Goal: Task Accomplishment & Management: Manage account settings

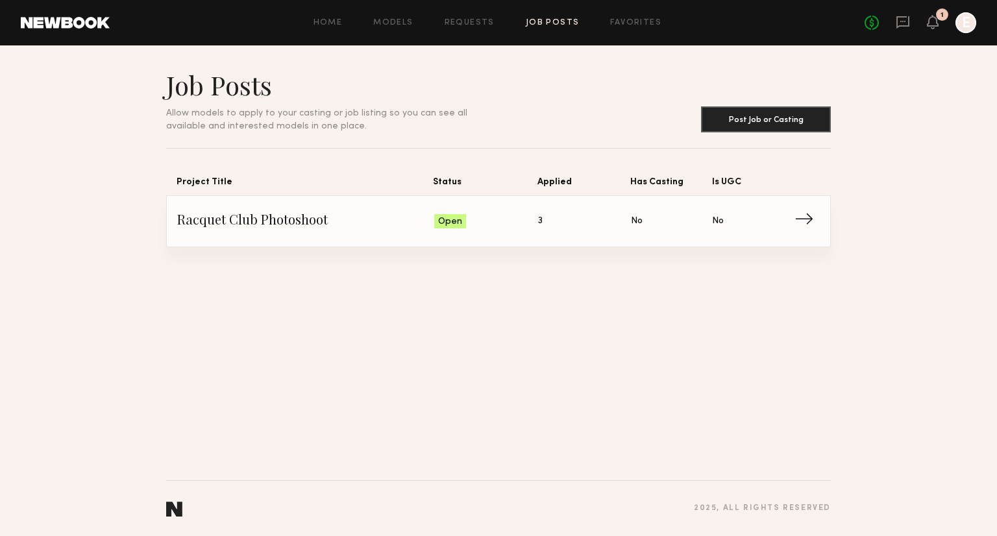
click at [312, 208] on link "Racquet Club Photoshoot Status: Open Applied: 3 Has Casting: No Is UGC: No →" at bounding box center [498, 221] width 643 height 51
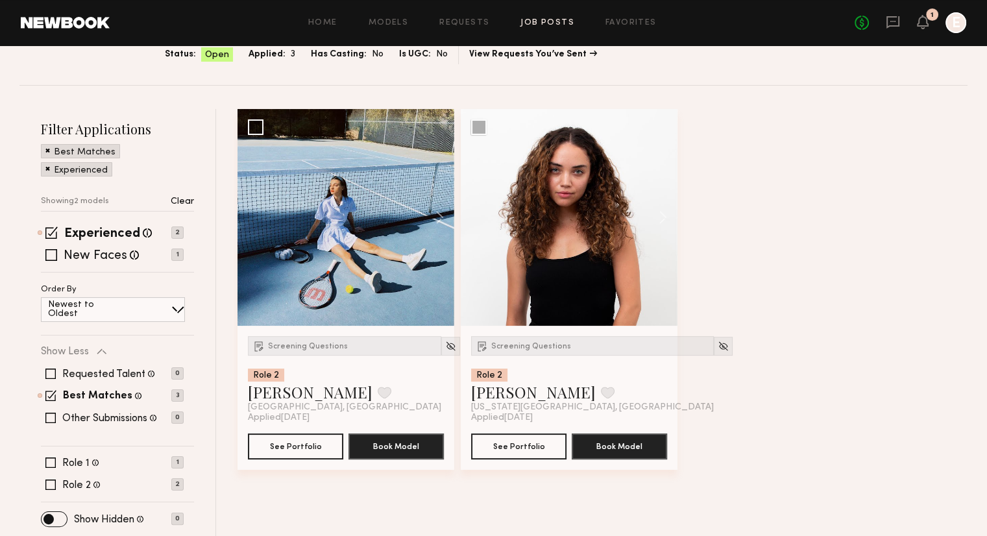
scroll to position [97, 0]
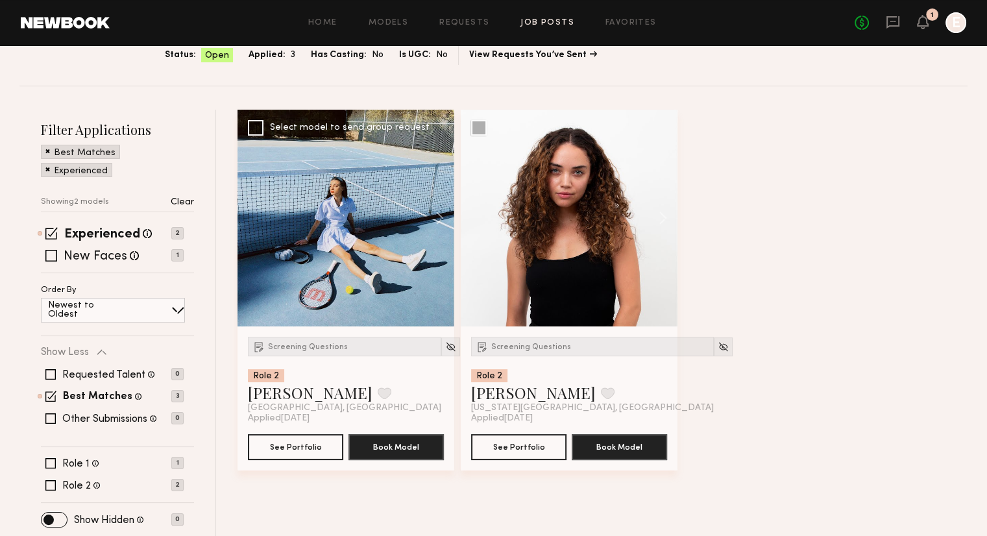
click at [348, 233] on div at bounding box center [346, 218] width 217 height 217
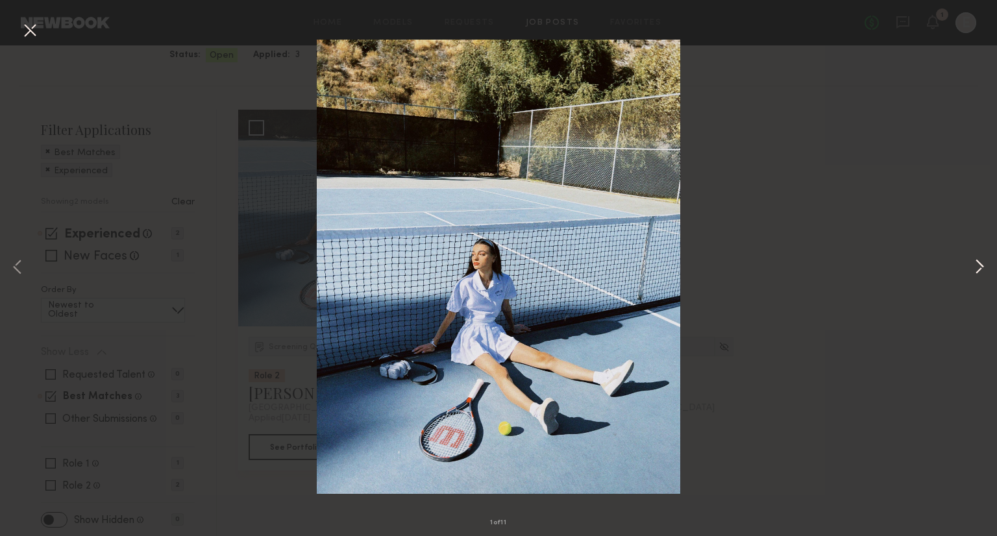
click at [978, 263] on button at bounding box center [980, 268] width 16 height 429
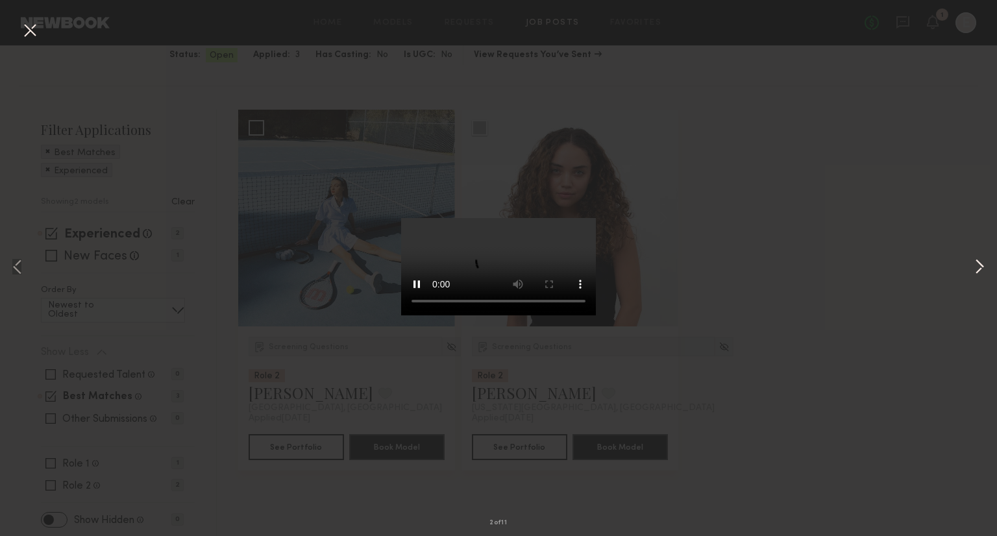
click at [978, 263] on button at bounding box center [980, 268] width 16 height 429
click at [248, 136] on div "5 of 11" at bounding box center [498, 268] width 997 height 536
click at [16, 25] on div "5 of 11" at bounding box center [498, 268] width 997 height 536
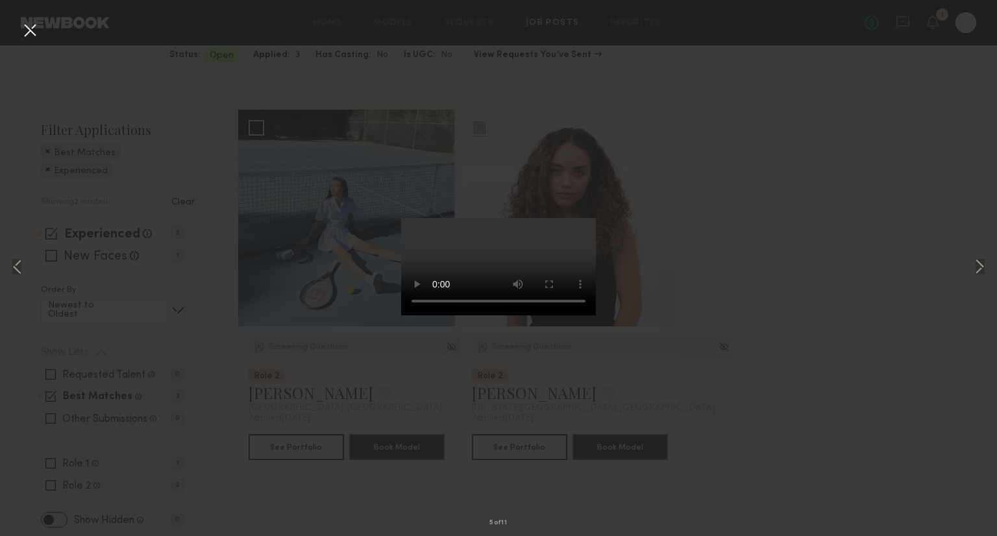
click at [21, 25] on button at bounding box center [29, 30] width 21 height 23
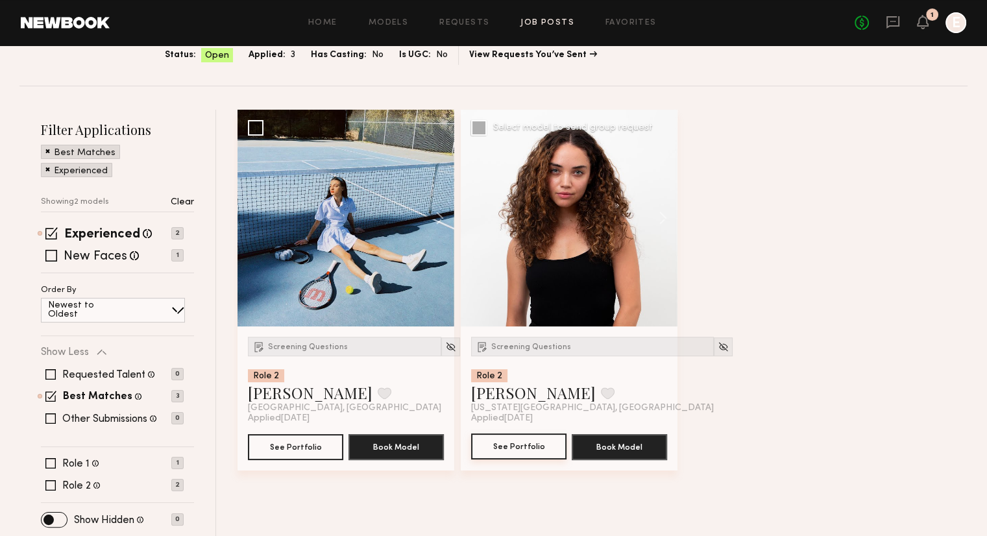
click at [508, 447] on button "See Portfolio" at bounding box center [518, 447] width 95 height 26
click at [598, 401] on div "Screening Questions Role 2 Kaitlyn J. Favorite New York City, NY" at bounding box center [569, 375] width 196 height 77
click at [518, 456] on button "See Portfolio" at bounding box center [518, 447] width 95 height 26
click at [121, 265] on div "Experienced Talent we've deemed to have ample paid, professional modeling exper…" at bounding box center [117, 250] width 153 height 45
click at [116, 258] on label "New Faces" at bounding box center [96, 257] width 64 height 13
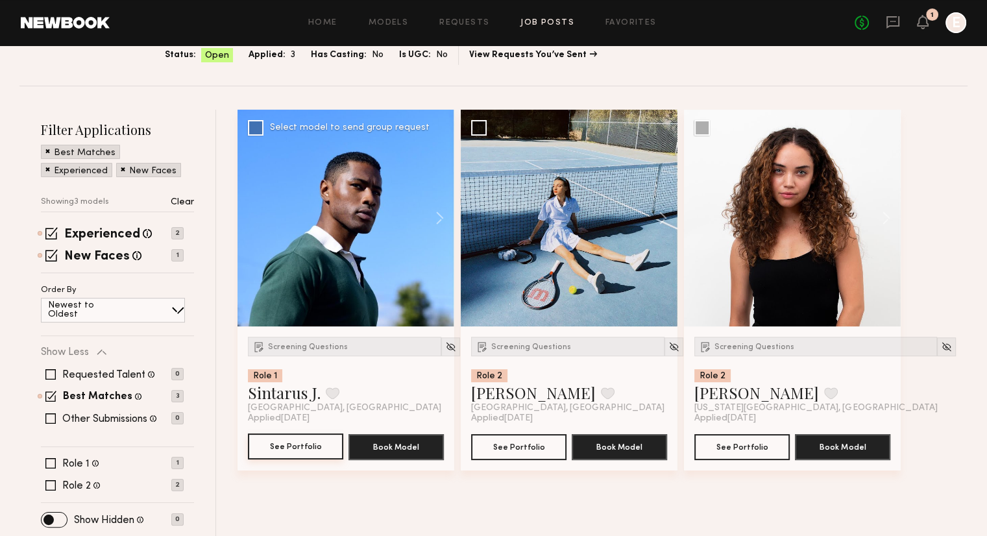
click at [287, 449] on button "See Portfolio" at bounding box center [295, 447] width 95 height 26
click at [51, 255] on span at bounding box center [51, 255] width 12 height 12
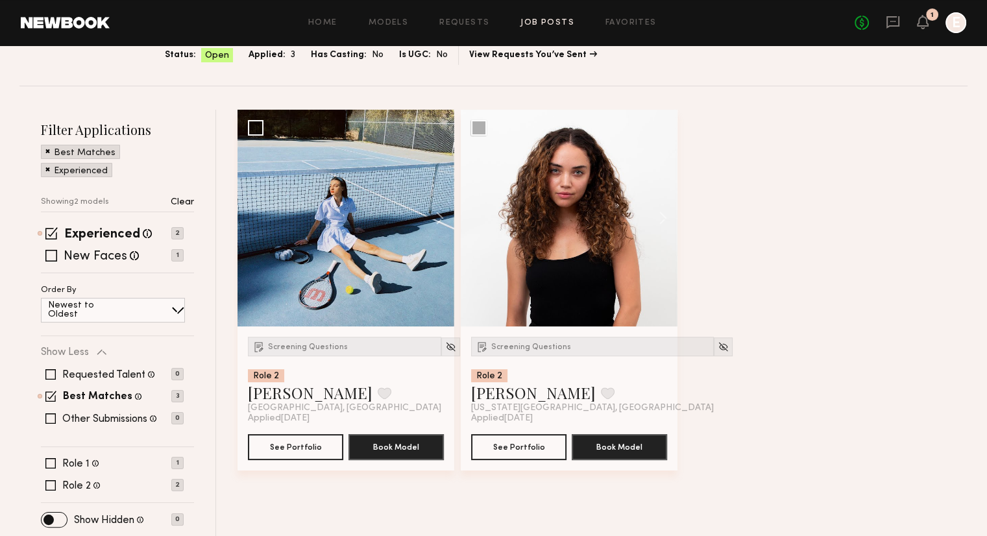
scroll to position [0, 0]
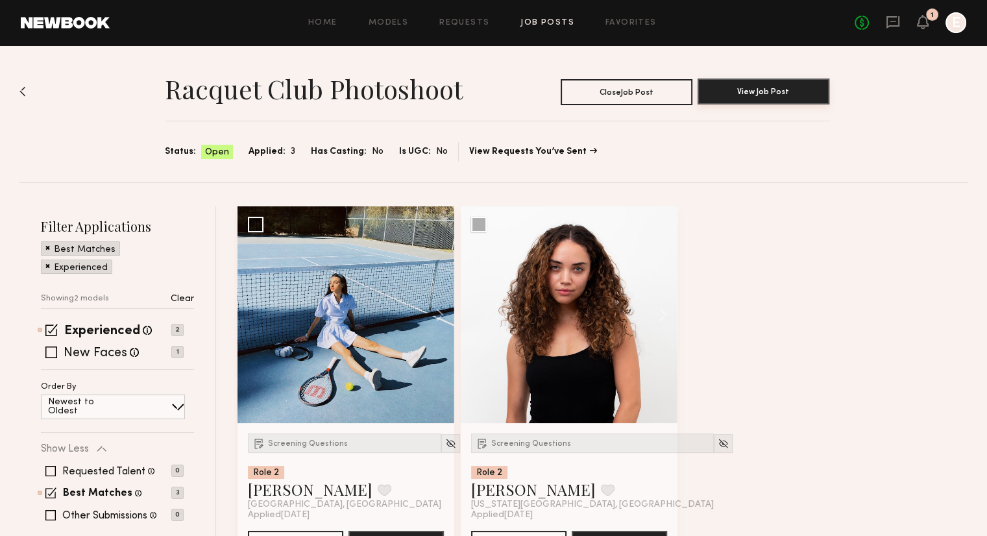
click at [744, 88] on button "View Job Post" at bounding box center [764, 92] width 132 height 26
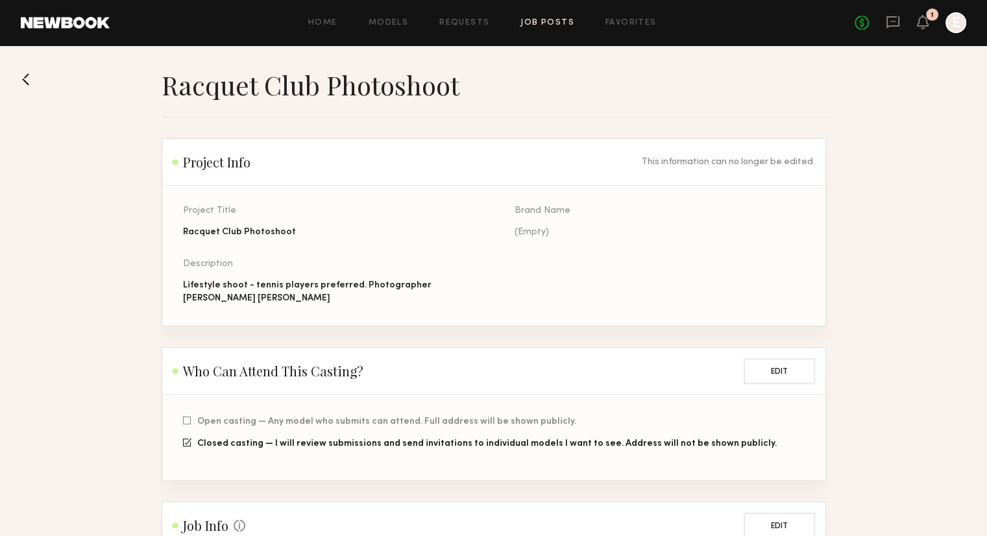
click at [31, 76] on button at bounding box center [31, 79] width 21 height 21
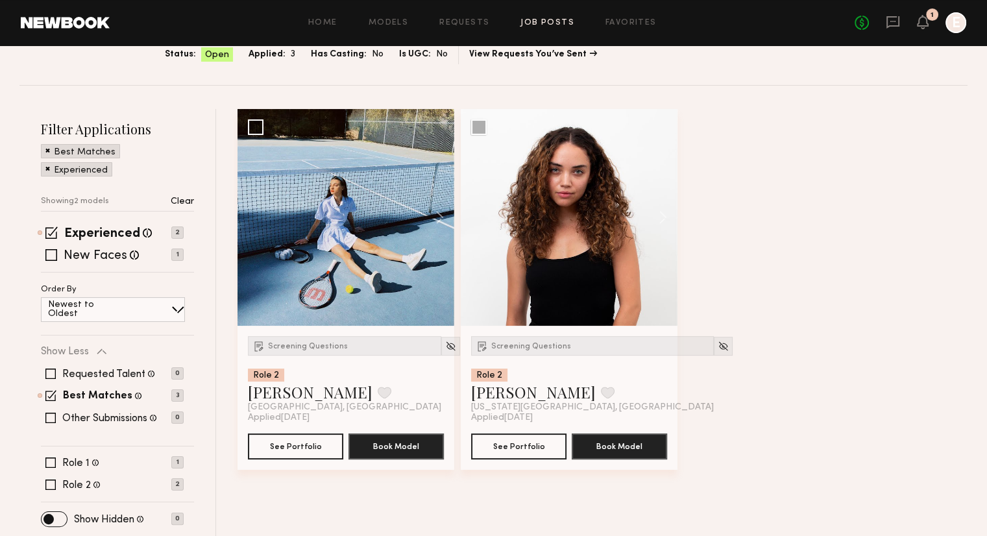
scroll to position [97, 0]
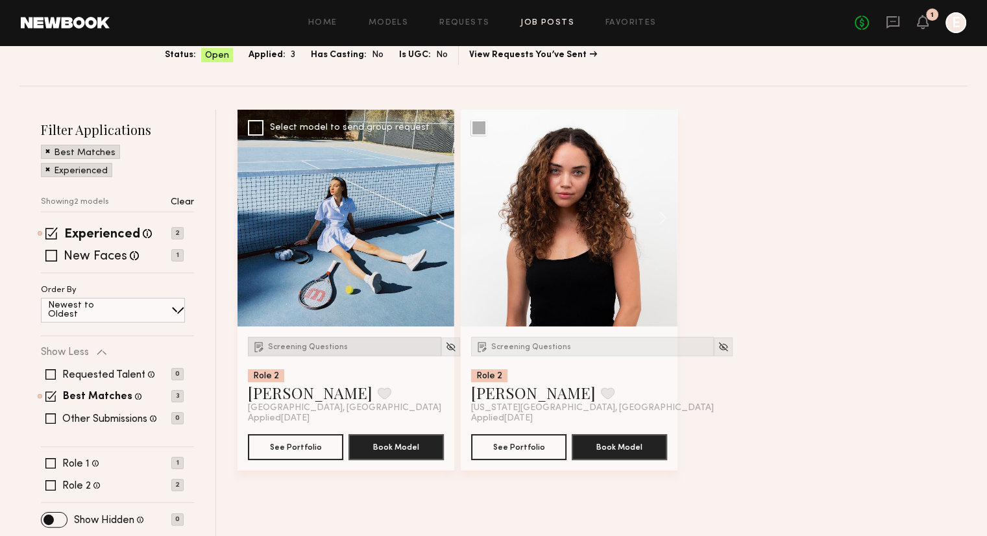
click at [306, 344] on span "Screening Questions" at bounding box center [308, 347] width 80 height 8
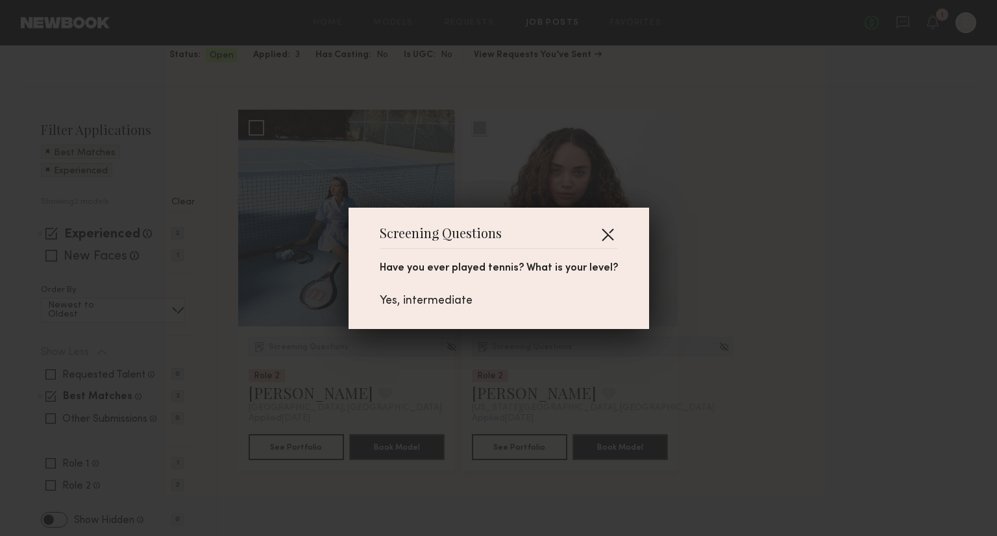
click at [602, 230] on button "button" at bounding box center [607, 234] width 21 height 21
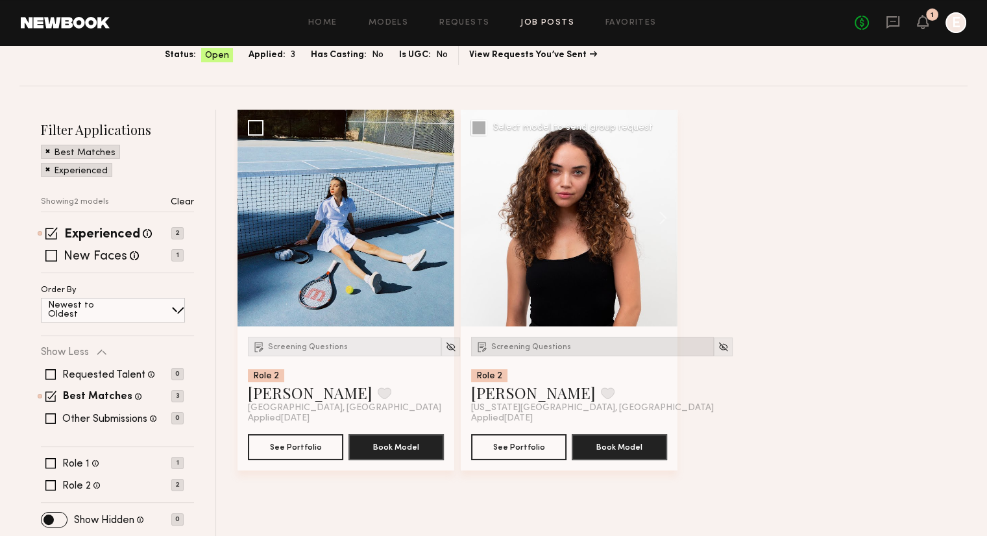
click at [519, 351] on div "Screening Questions" at bounding box center [592, 346] width 243 height 19
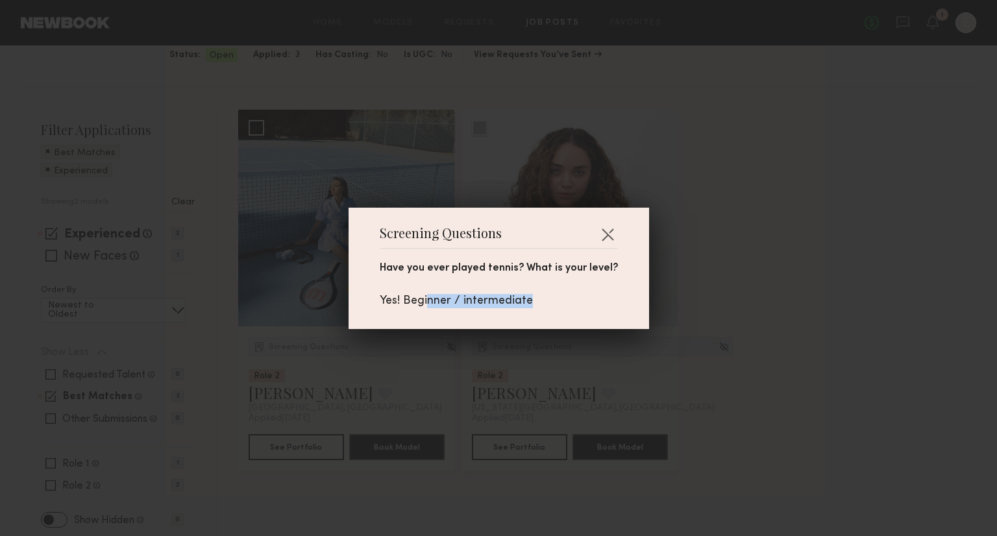
drag, startPoint x: 426, startPoint y: 308, endPoint x: 528, endPoint y: 302, distance: 102.1
click at [528, 302] on div "Screening Questions Have you ever played tennis? What is your level? Yes! Begin…" at bounding box center [499, 268] width 301 height 121
click at [528, 302] on div "Yes! Beginner / intermediate" at bounding box center [499, 301] width 238 height 14
click at [605, 225] on button "button" at bounding box center [607, 234] width 21 height 21
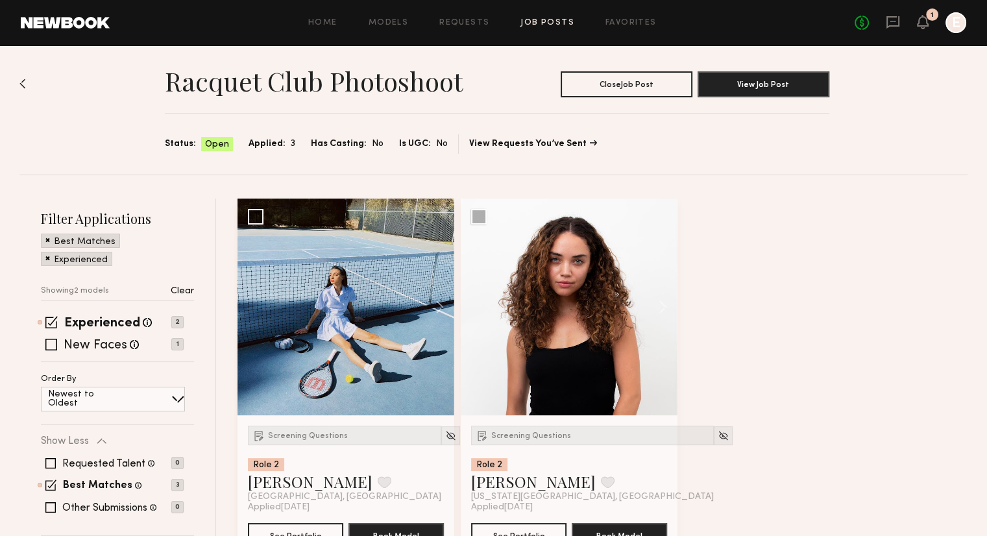
scroll to position [0, 0]
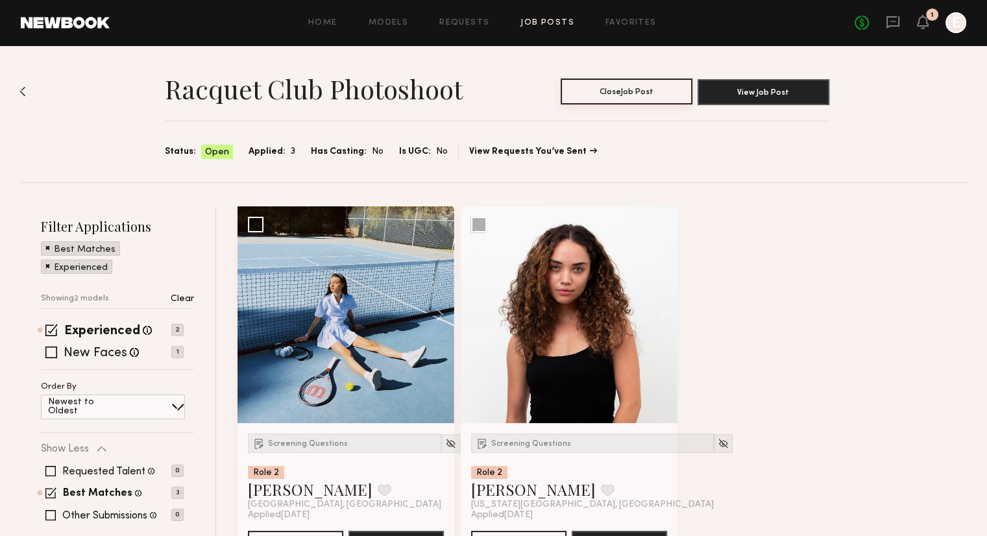
click at [608, 85] on button "Close Job Post" at bounding box center [627, 92] width 132 height 26
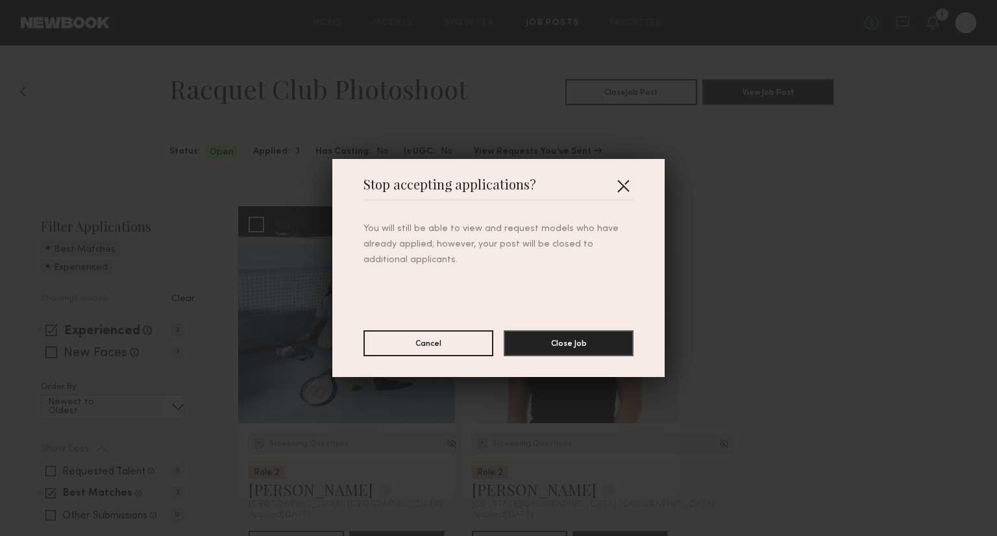
click at [619, 185] on button "button" at bounding box center [623, 185] width 21 height 21
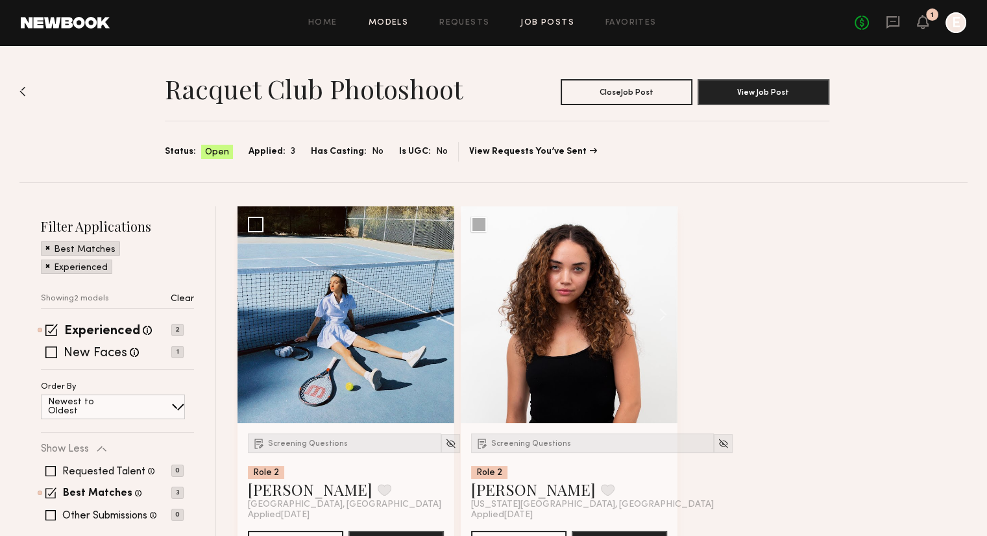
click at [396, 19] on link "Models" at bounding box center [389, 23] width 40 height 8
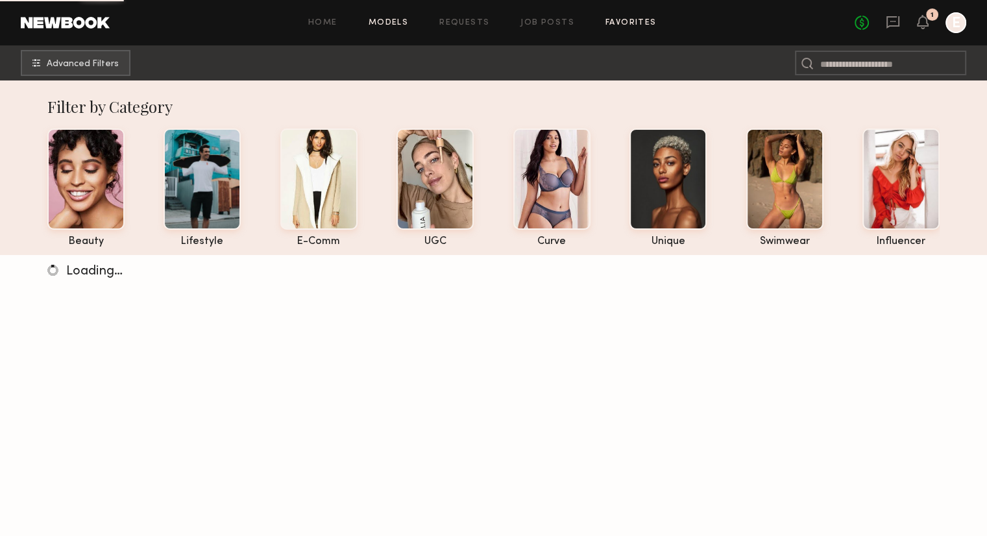
click at [621, 21] on link "Favorites" at bounding box center [631, 23] width 51 height 8
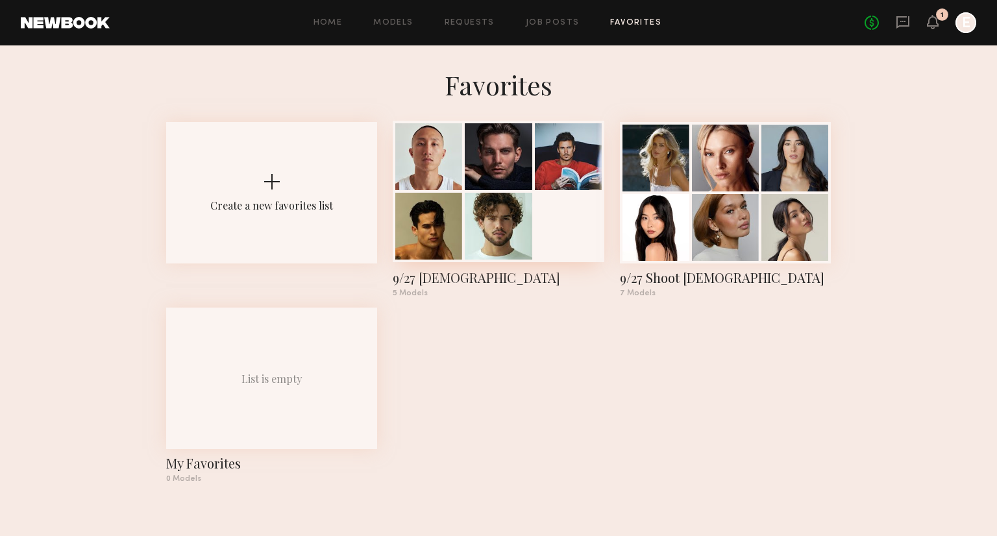
click at [550, 216] on div at bounding box center [498, 192] width 211 height 142
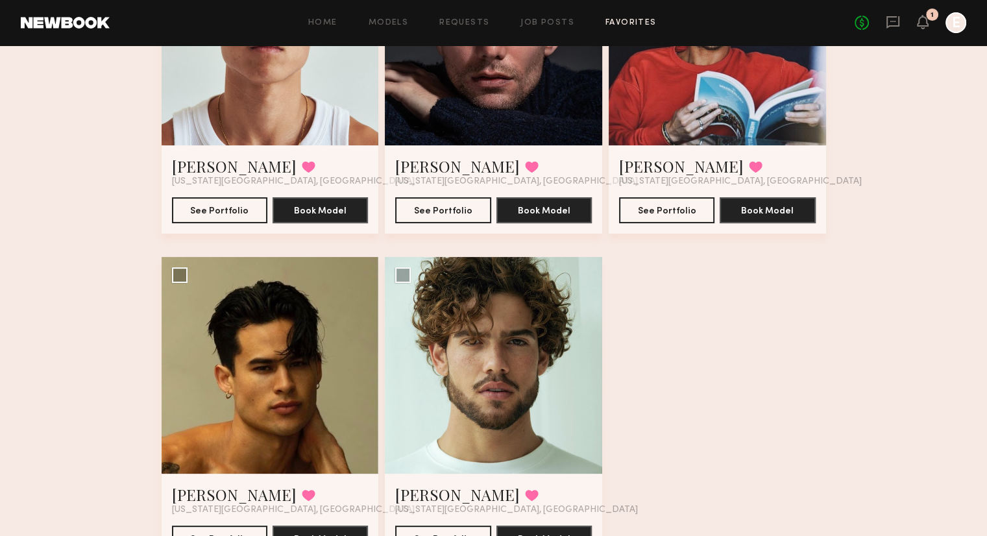
scroll to position [267, 0]
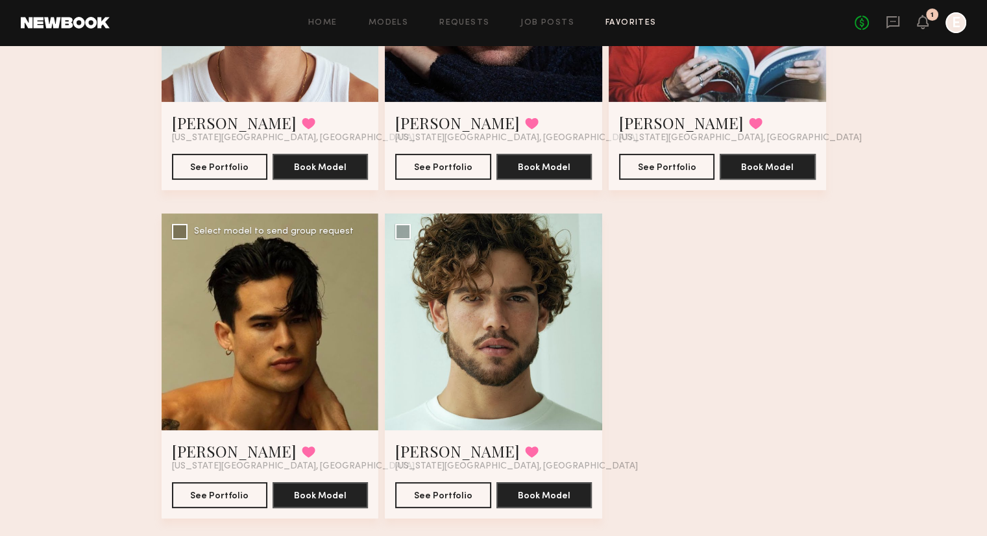
click at [294, 436] on div "Noah S. Favorited New York City, NY See Portfolio Book Model" at bounding box center [270, 474] width 217 height 88
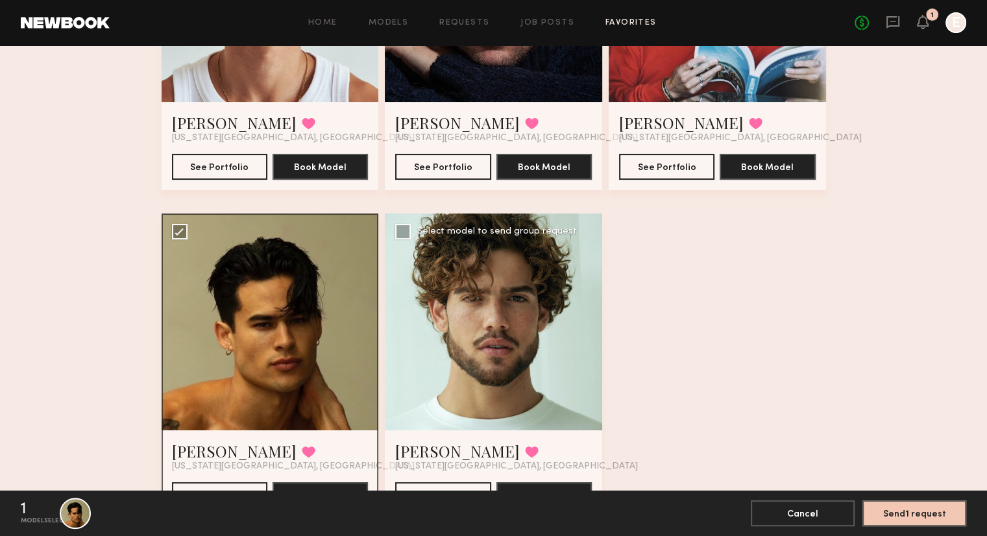
scroll to position [340, 0]
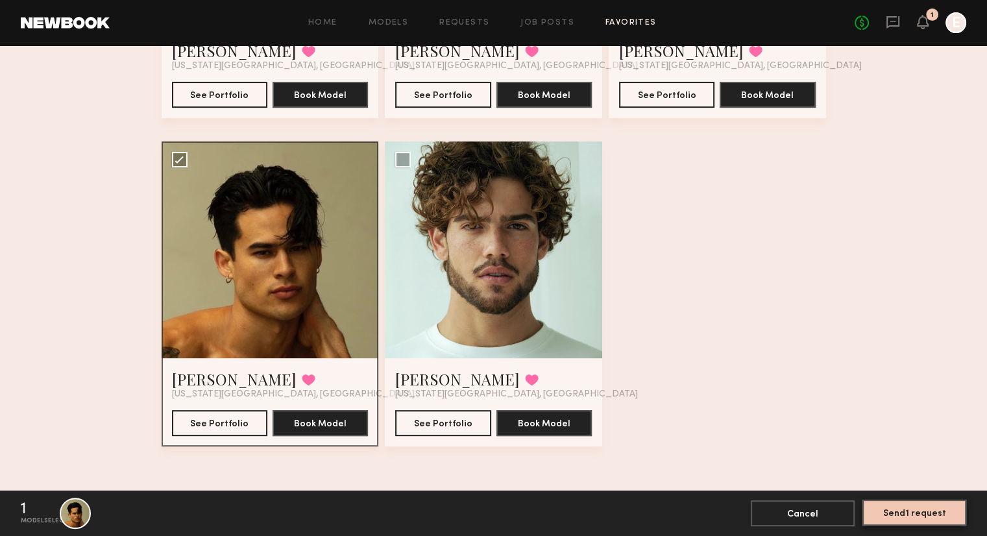
click at [904, 510] on button "Send 1 request" at bounding box center [915, 513] width 104 height 26
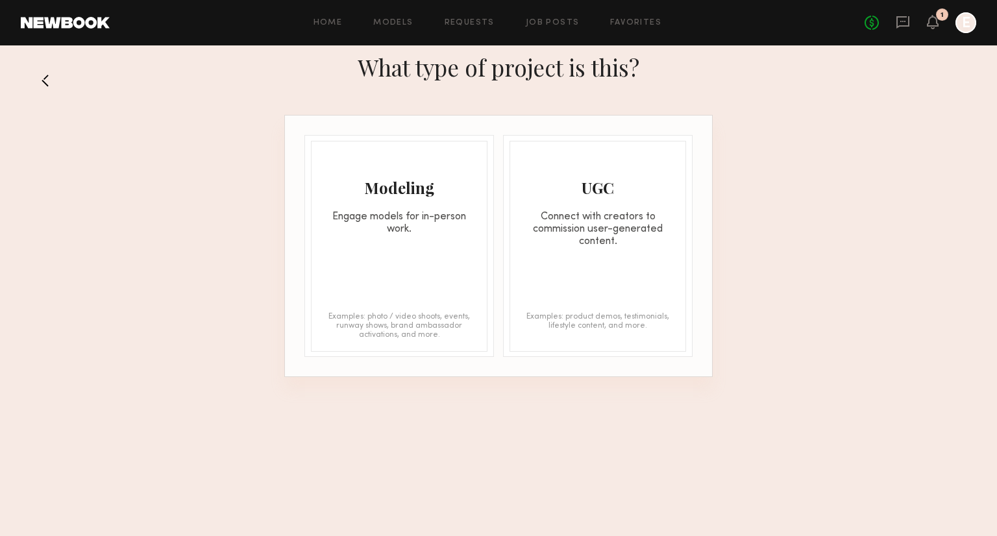
click at [426, 203] on div "Modeling Engage models for in-person work." at bounding box center [399, 189] width 175 height 94
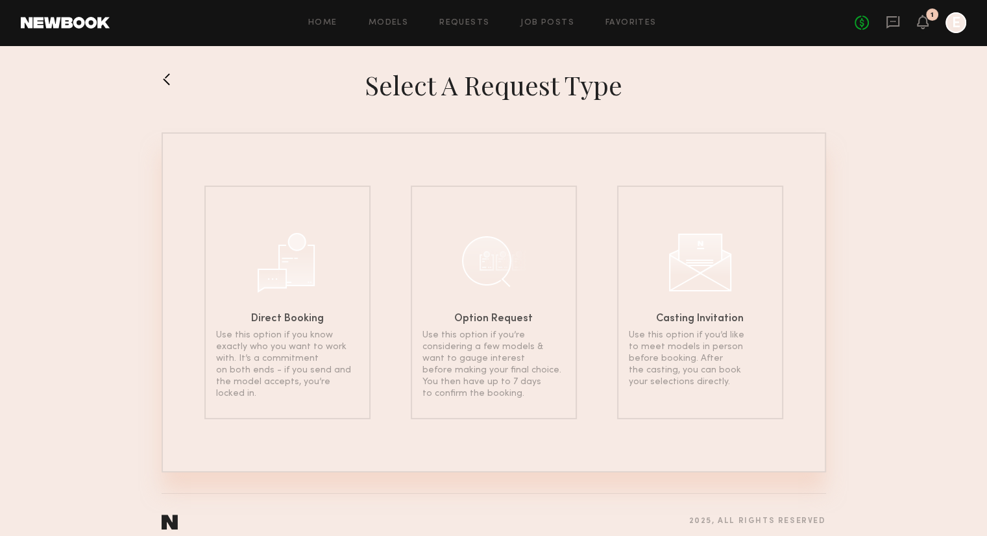
click at [181, 75] on button at bounding box center [172, 79] width 21 height 21
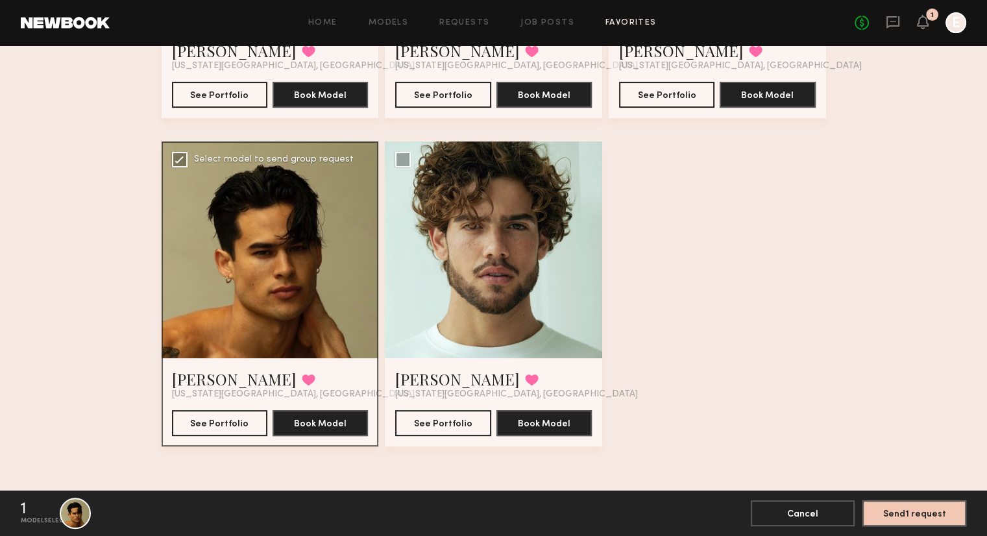
scroll to position [295, 0]
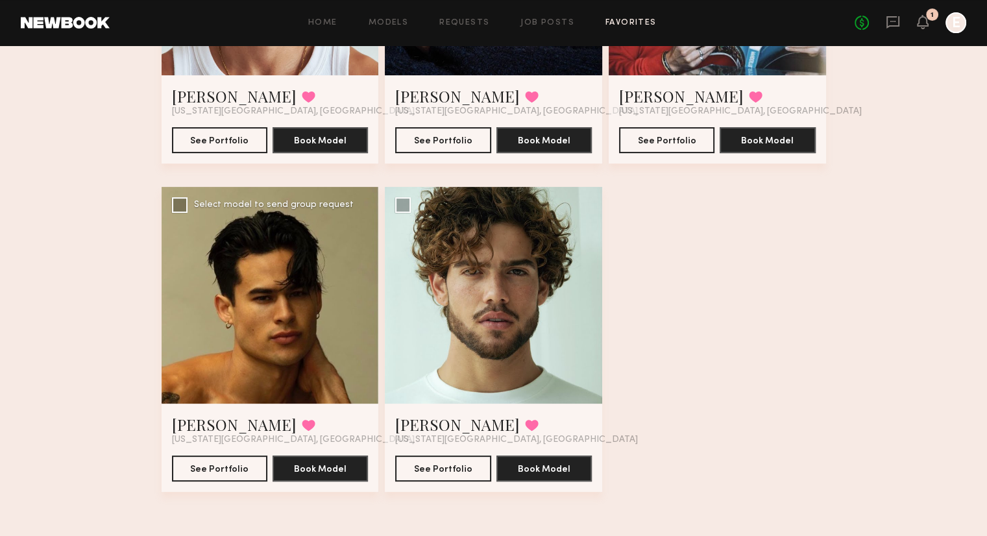
click at [275, 418] on div "Noah S. Favorited New York City, NY" at bounding box center [270, 429] width 197 height 31
click at [239, 463] on button "See Portfolio" at bounding box center [219, 468] width 95 height 26
click at [480, 464] on button "See Portfolio" at bounding box center [442, 468] width 95 height 26
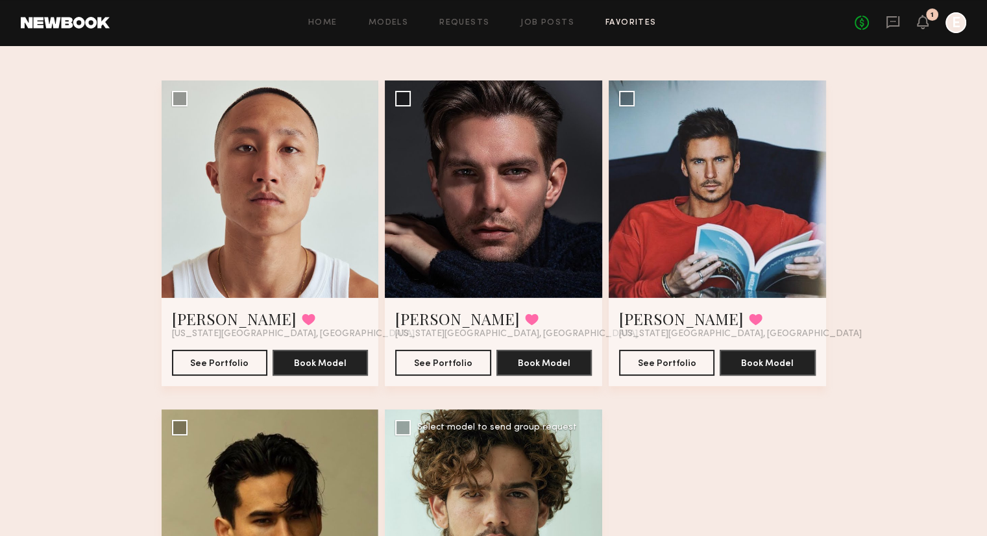
scroll to position [71, 0]
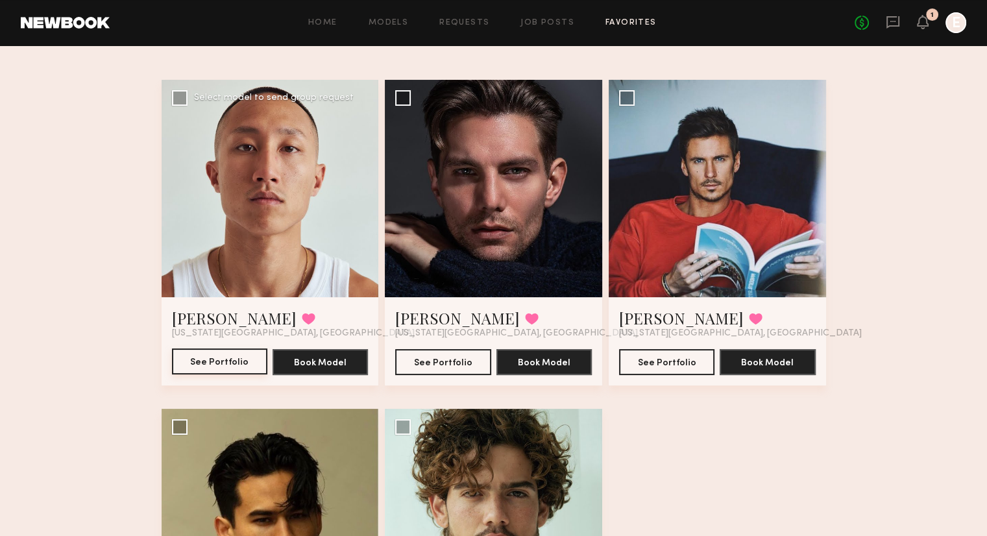
click at [245, 367] on button "See Portfolio" at bounding box center [219, 362] width 95 height 26
click at [408, 357] on button "See Portfolio" at bounding box center [442, 362] width 95 height 26
click at [672, 367] on button "See Portfolio" at bounding box center [666, 362] width 95 height 26
click at [558, 29] on div "Home Models Requests Job Posts Favorites Sign Out No fees up to $5,000 1 E" at bounding box center [538, 22] width 857 height 21
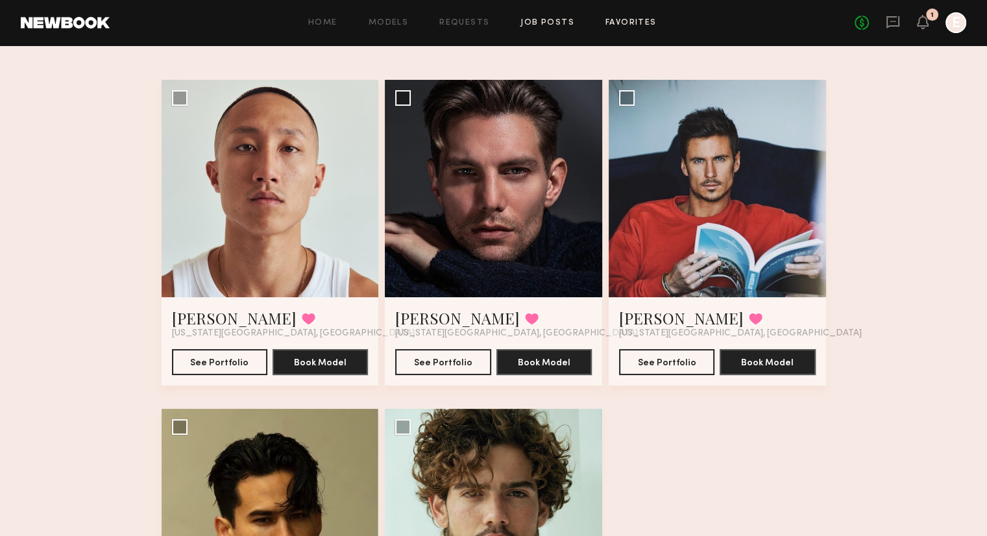
click at [560, 27] on link "Job Posts" at bounding box center [548, 23] width 54 height 8
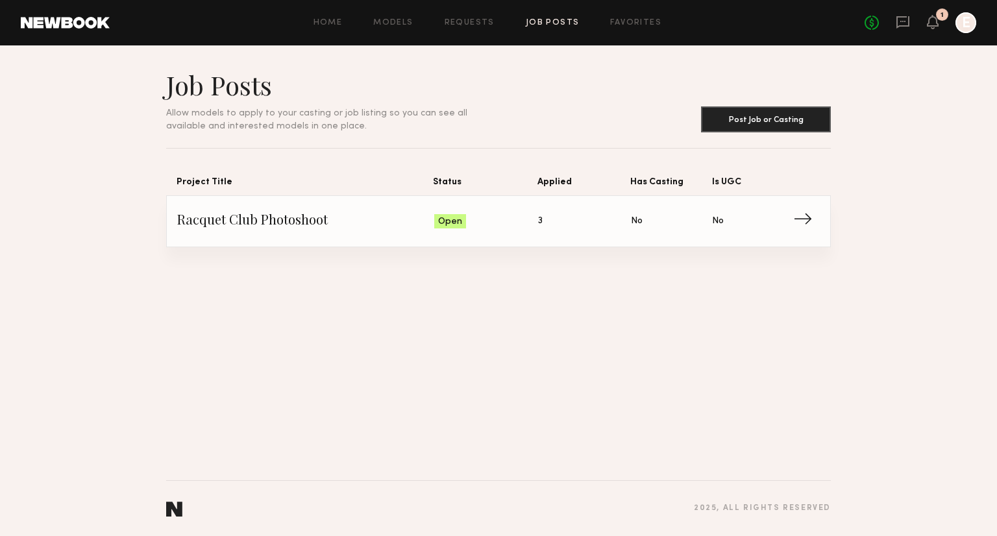
click at [932, 29] on div "1" at bounding box center [933, 23] width 12 height 16
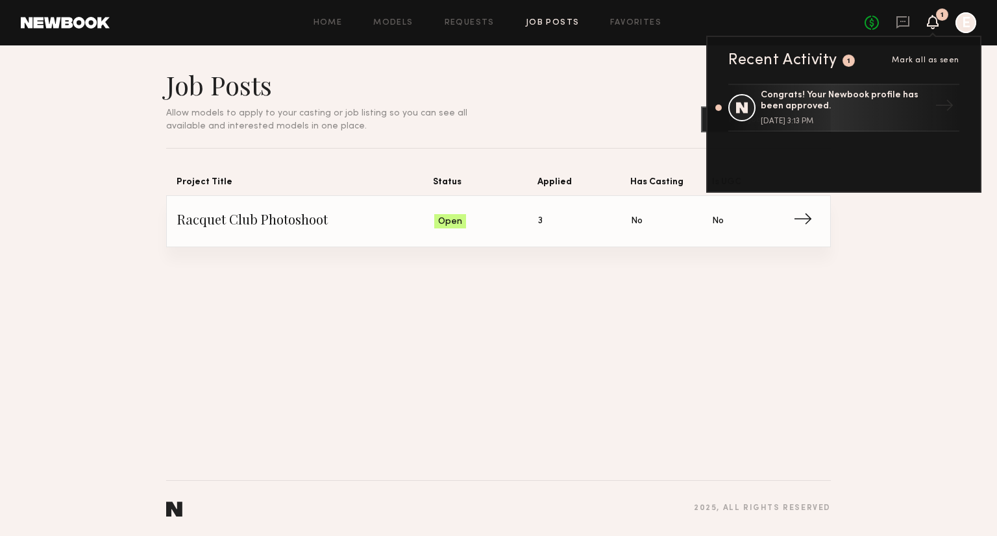
click at [874, 299] on div "Job Posts Allow models to apply to your casting or job listing so you can see a…" at bounding box center [498, 290] width 997 height 491
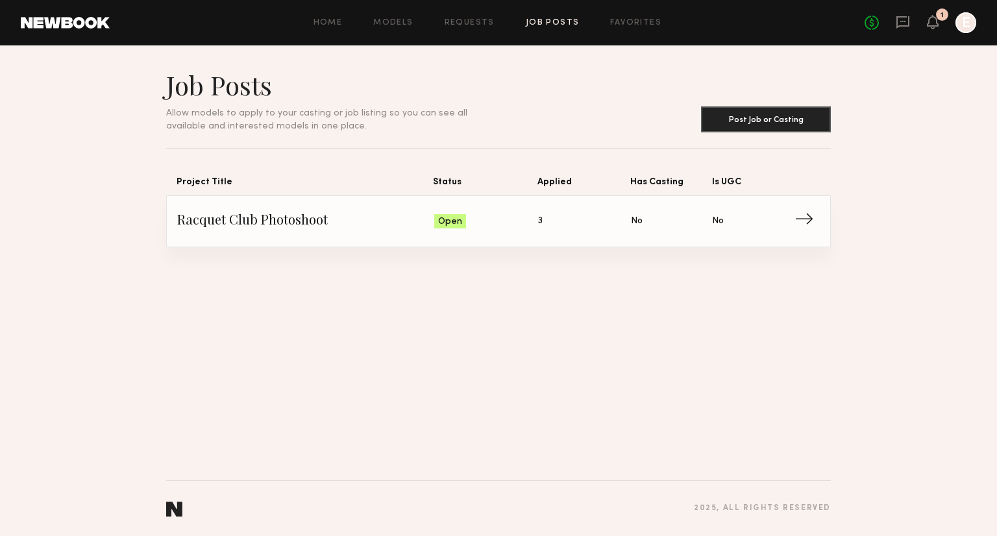
click at [342, 228] on span "Racquet Club Photoshoot" at bounding box center [305, 221] width 257 height 19
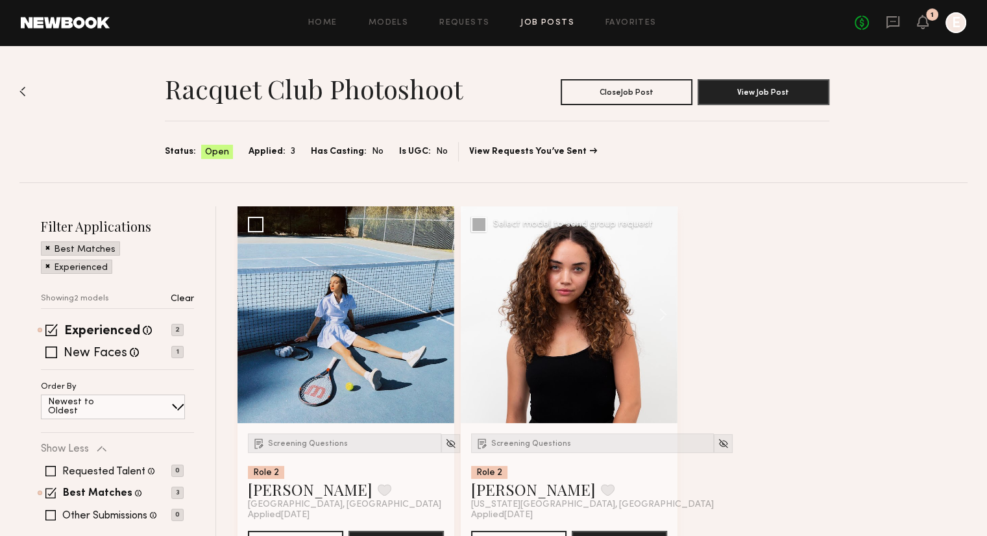
scroll to position [87, 0]
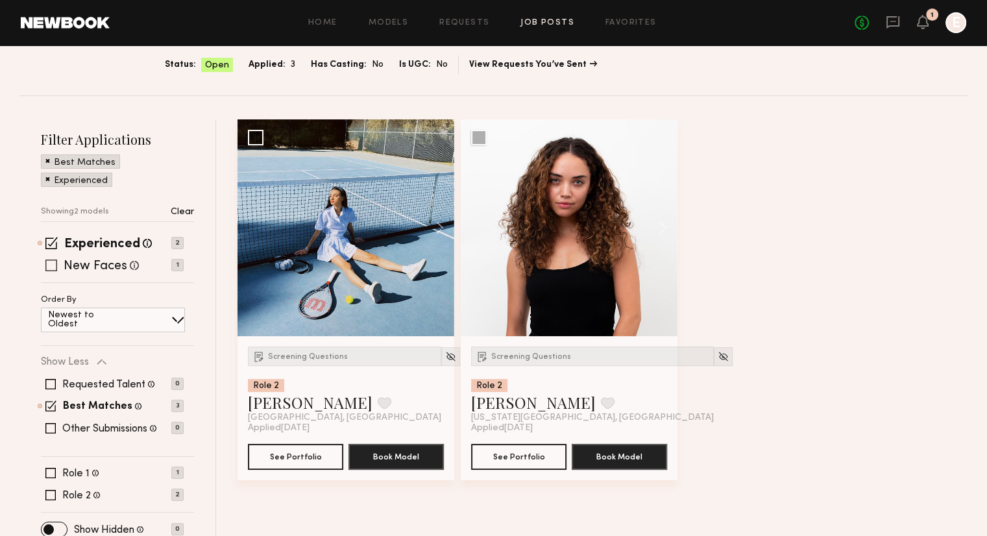
click at [49, 264] on span at bounding box center [51, 266] width 12 height 12
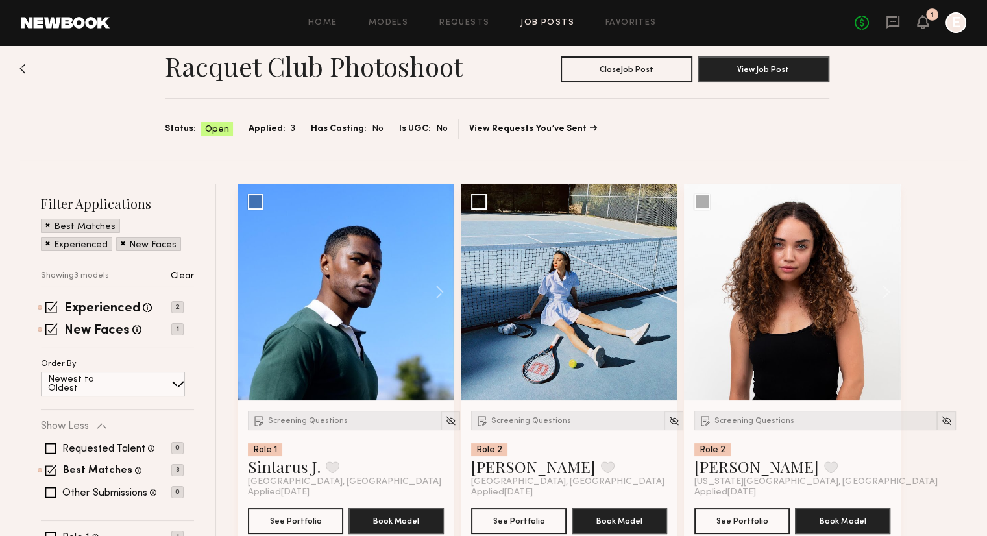
scroll to position [97, 0]
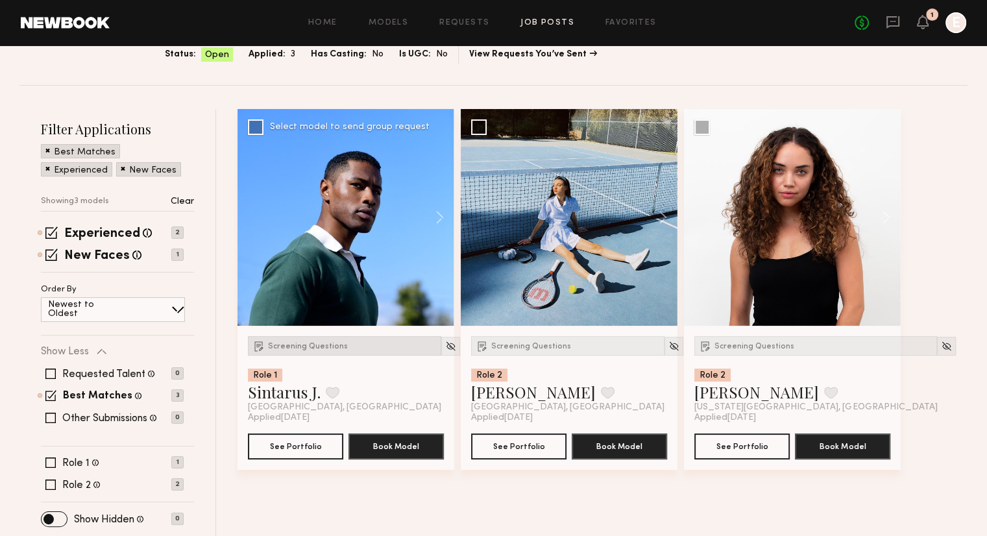
click at [319, 346] on span "Screening Questions" at bounding box center [308, 347] width 80 height 8
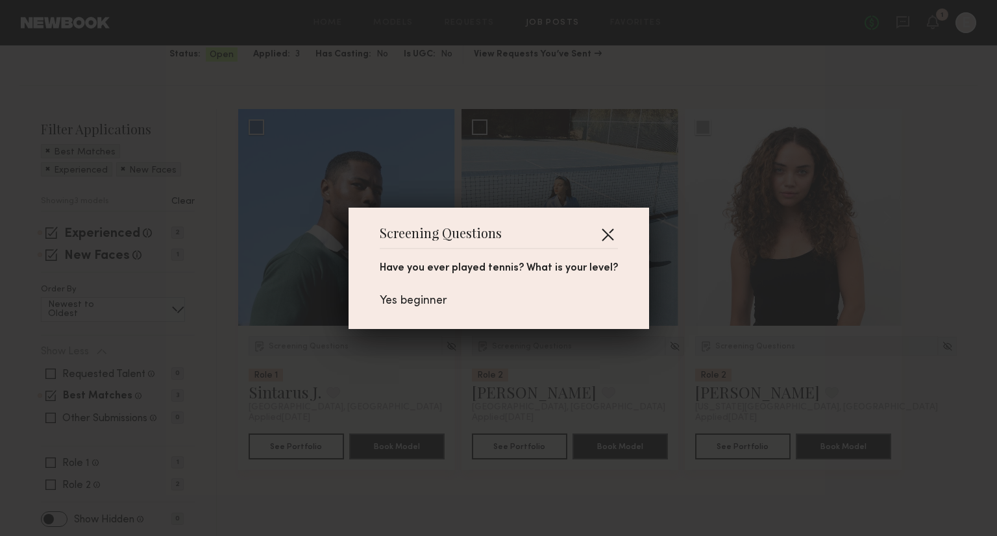
click at [608, 224] on button "button" at bounding box center [607, 234] width 21 height 21
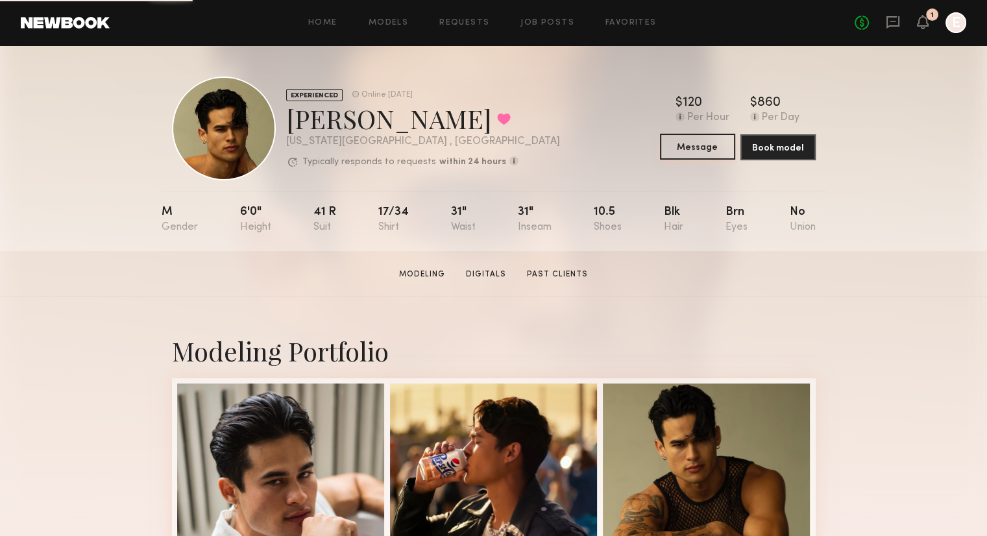
click at [698, 147] on button "Message" at bounding box center [697, 147] width 75 height 26
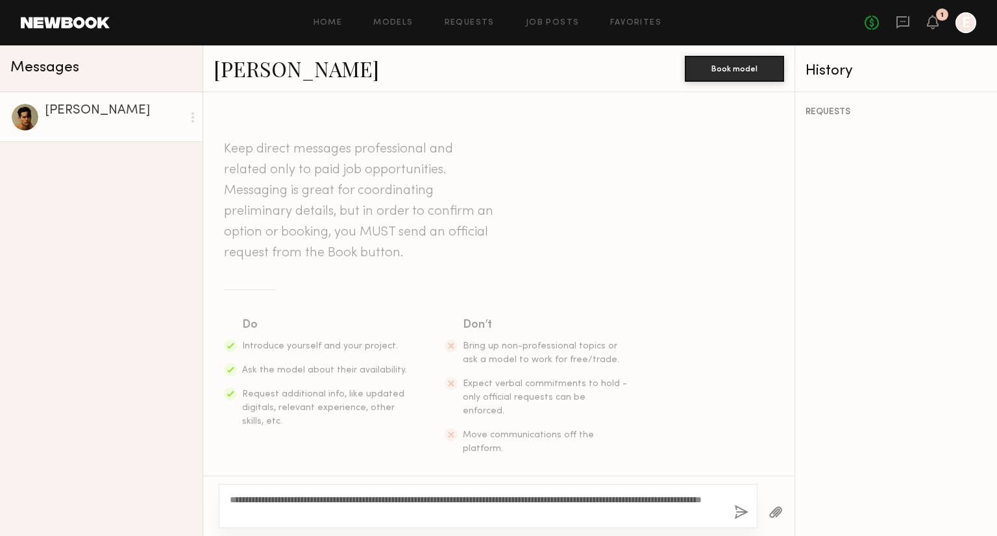
drag, startPoint x: 358, startPoint y: 510, endPoint x: 209, endPoint y: 494, distance: 150.1
click at [209, 494] on div "**********" at bounding box center [498, 506] width 591 height 60
click at [600, 498] on textarea "**********" at bounding box center [477, 506] width 494 height 26
click at [621, 516] on textarea "**********" at bounding box center [477, 506] width 494 height 26
click at [618, 517] on textarea "**********" at bounding box center [477, 506] width 494 height 26
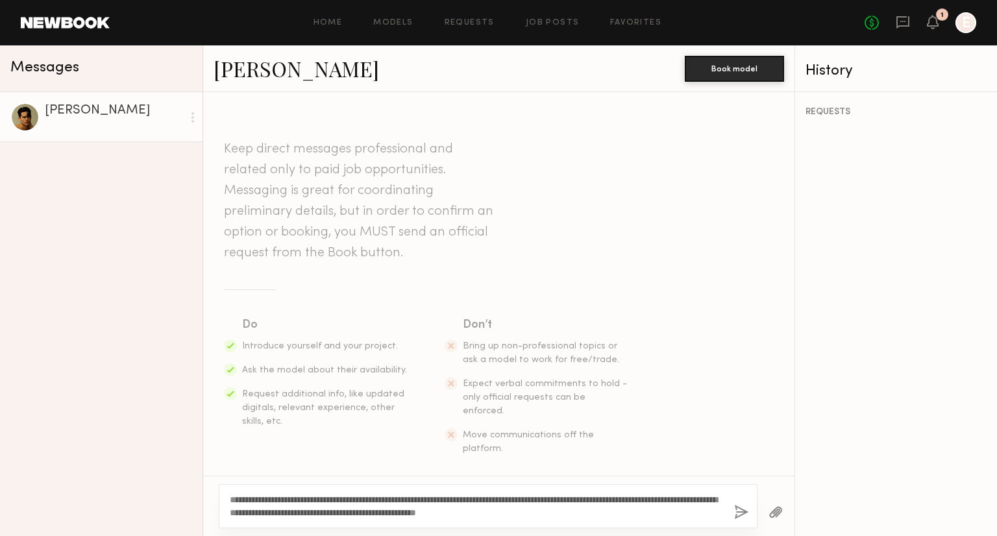
type textarea "**********"
click at [568, 492] on div "**********" at bounding box center [488, 506] width 539 height 44
click at [740, 515] on button "button" at bounding box center [741, 513] width 14 height 16
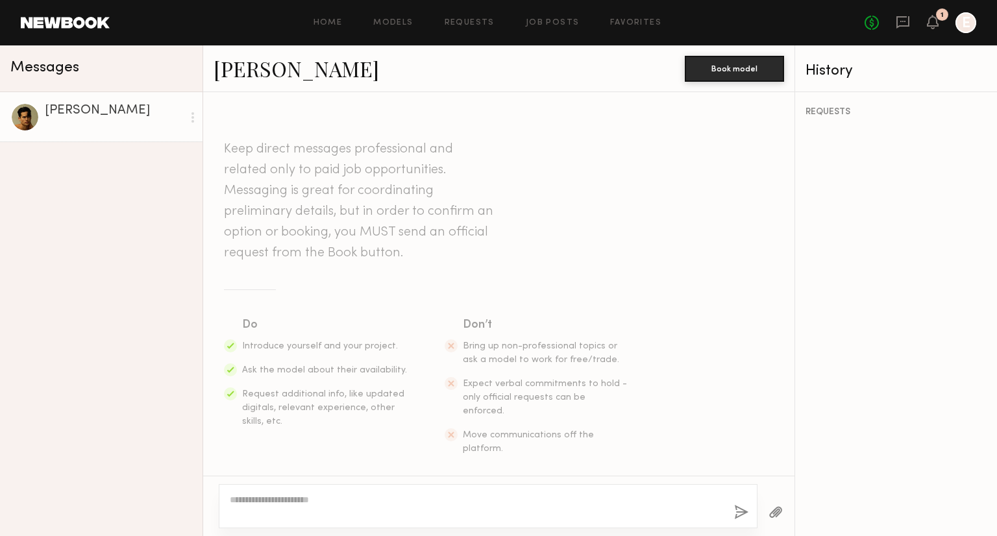
scroll to position [191, 0]
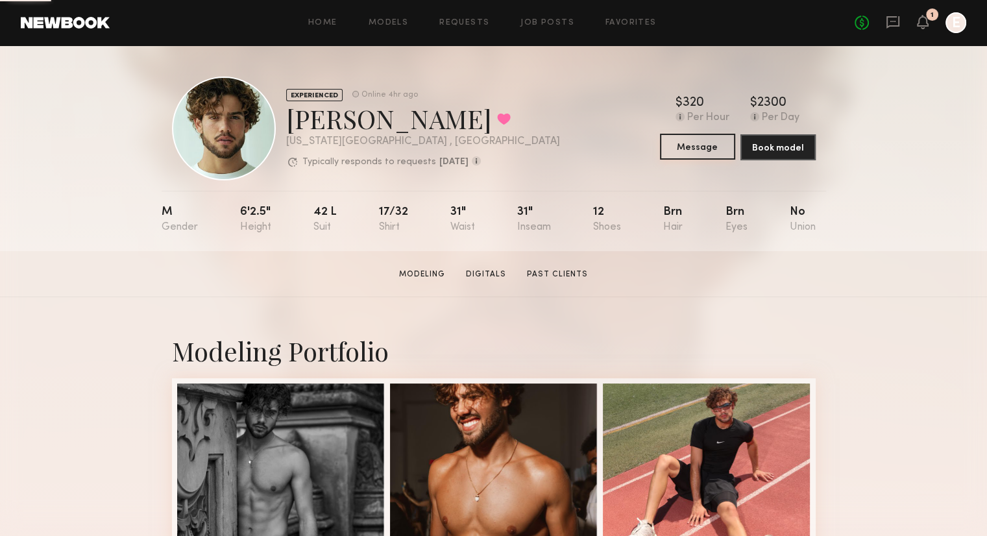
click at [702, 154] on button "Message" at bounding box center [697, 147] width 75 height 26
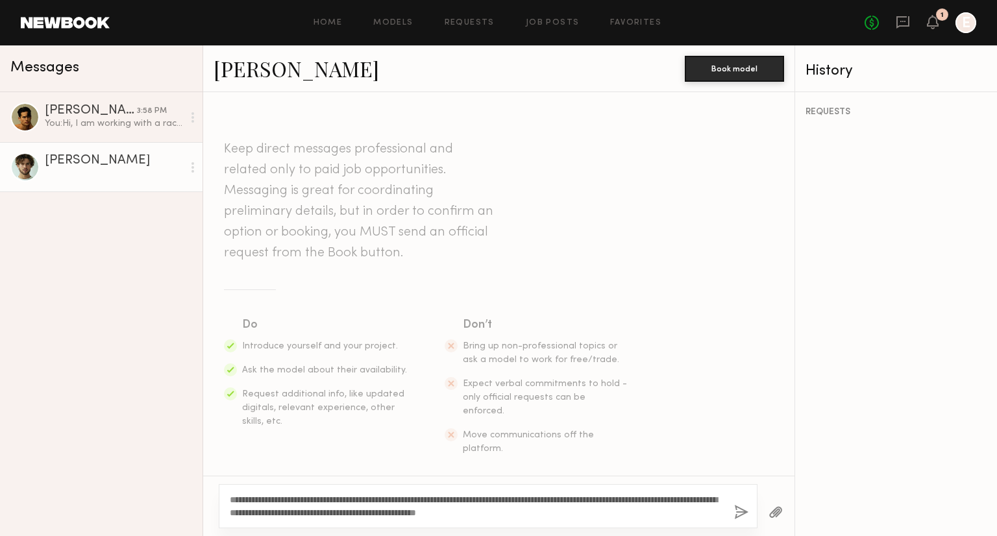
type textarea "**********"
click at [737, 515] on button "button" at bounding box center [741, 513] width 14 height 16
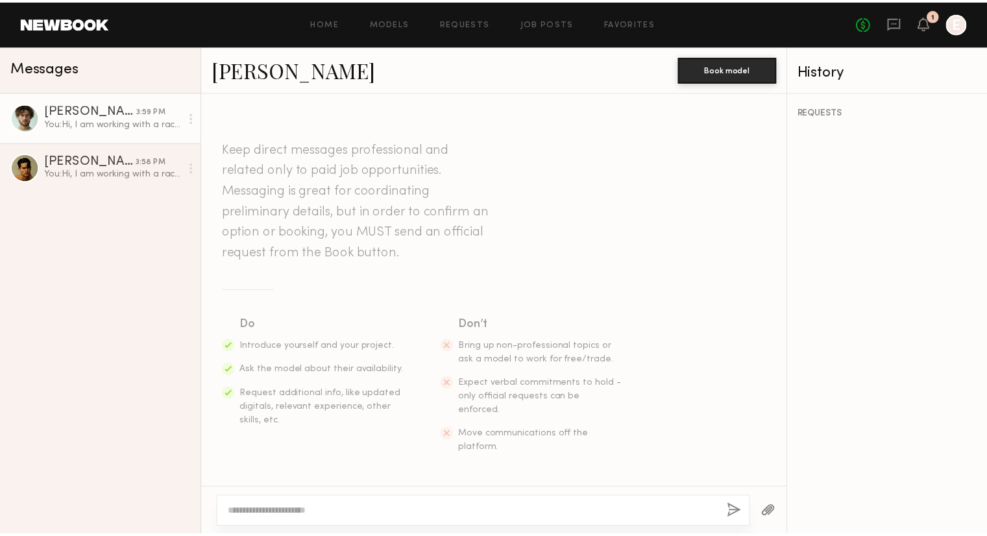
scroll to position [191, 0]
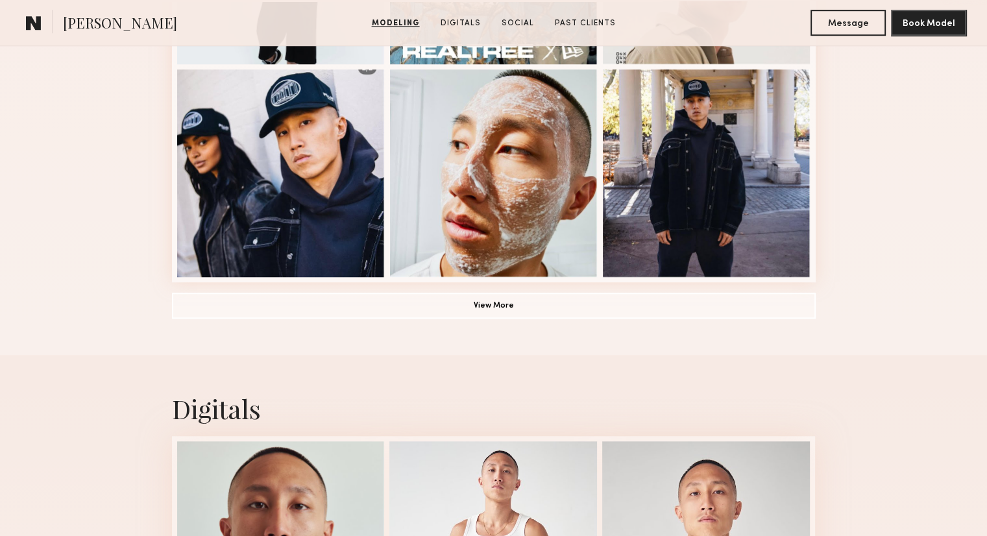
scroll to position [956, 0]
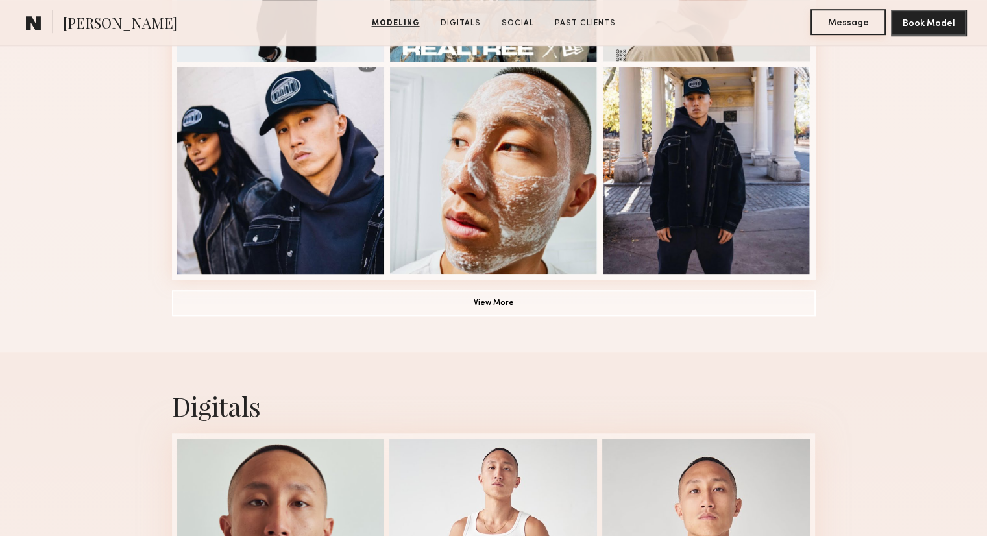
click at [837, 18] on button "Message" at bounding box center [848, 22] width 75 height 26
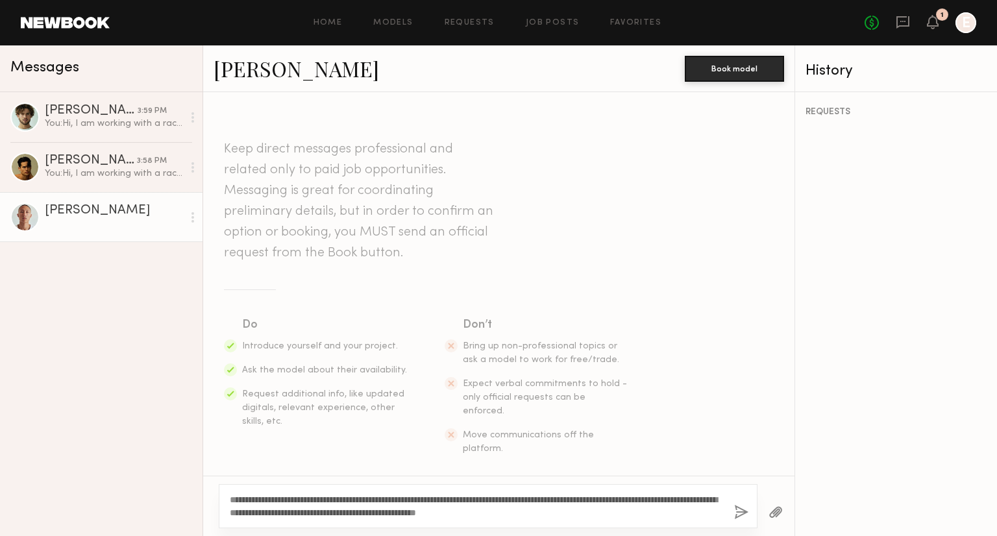
type textarea "**********"
click at [735, 519] on button "button" at bounding box center [741, 513] width 14 height 16
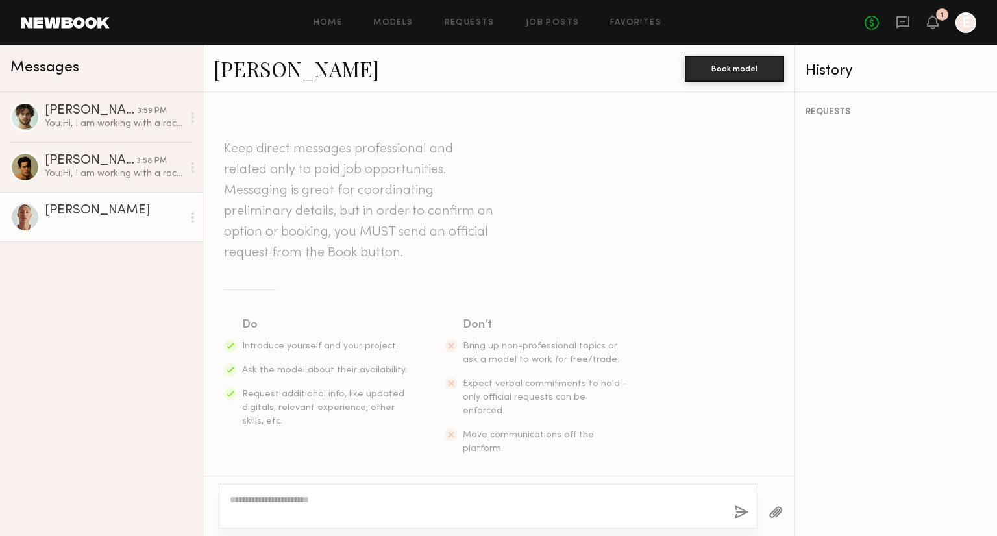
scroll to position [191, 0]
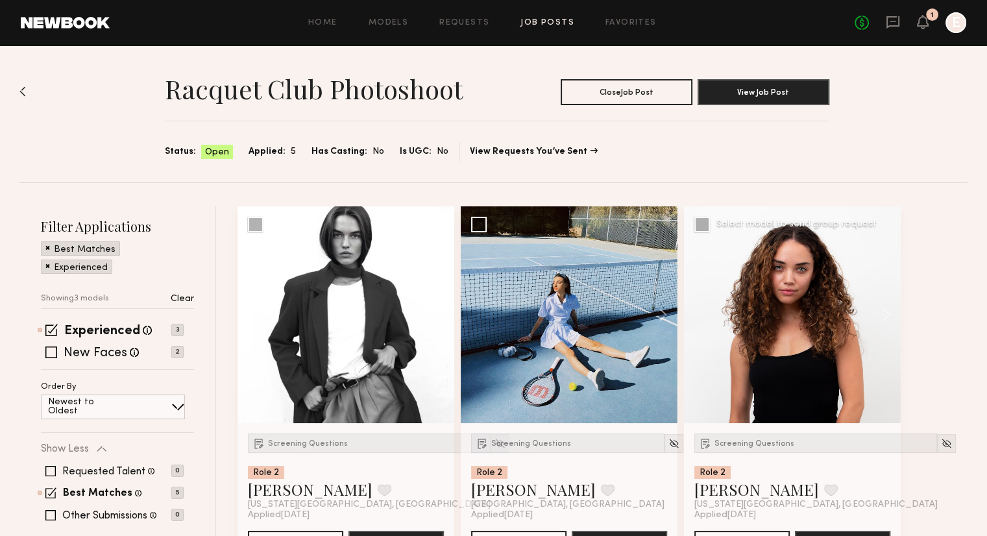
scroll to position [97, 0]
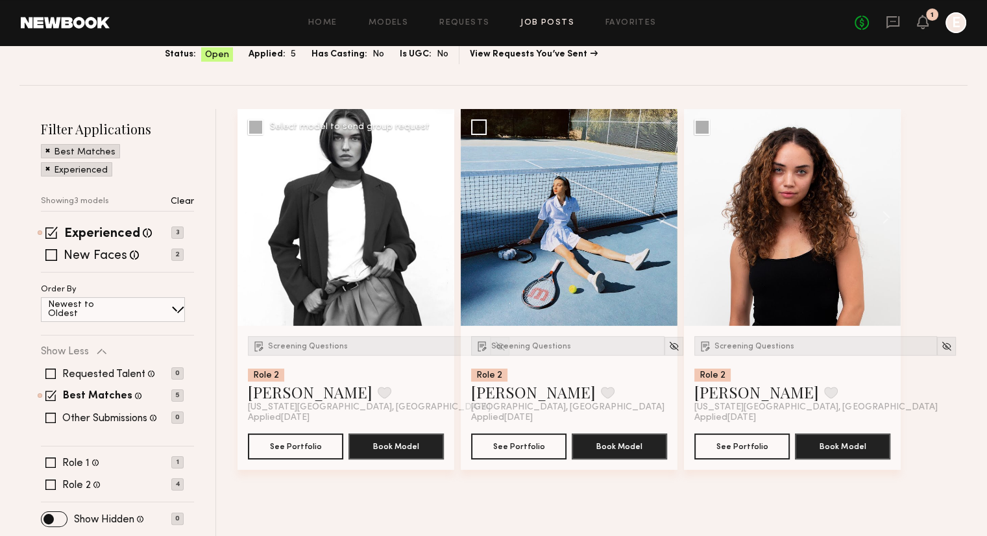
click at [380, 229] on div at bounding box center [346, 217] width 217 height 217
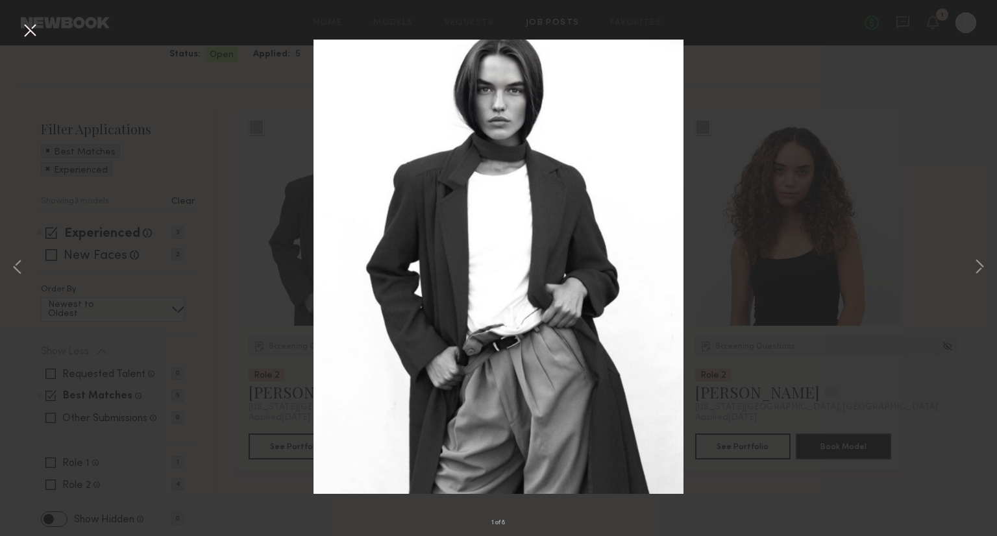
click at [244, 207] on div "1 of 8" at bounding box center [498, 268] width 997 height 536
click at [874, 196] on div "1 of 8" at bounding box center [498, 268] width 997 height 536
click at [32, 32] on button at bounding box center [29, 30] width 21 height 23
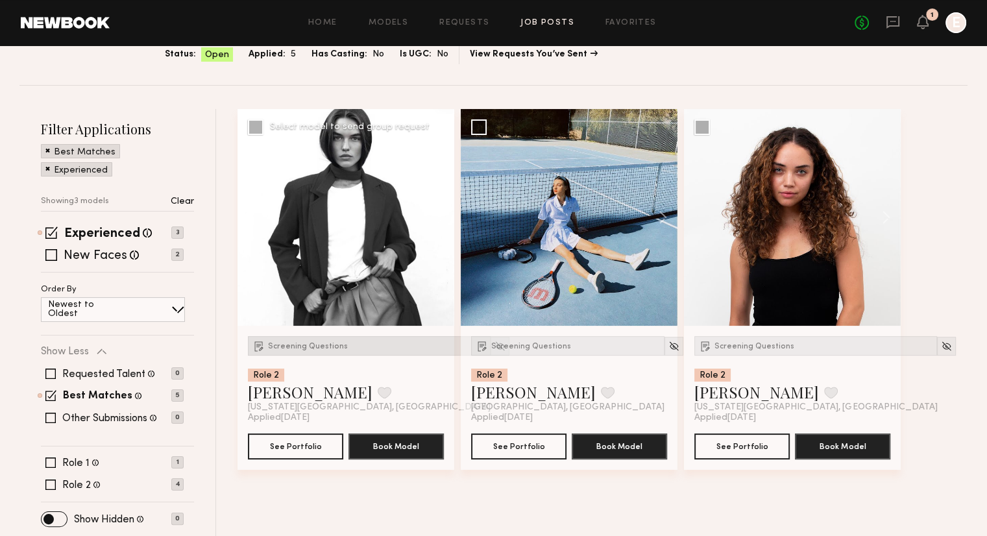
click at [308, 347] on span "Screening Questions" at bounding box center [308, 347] width 80 height 8
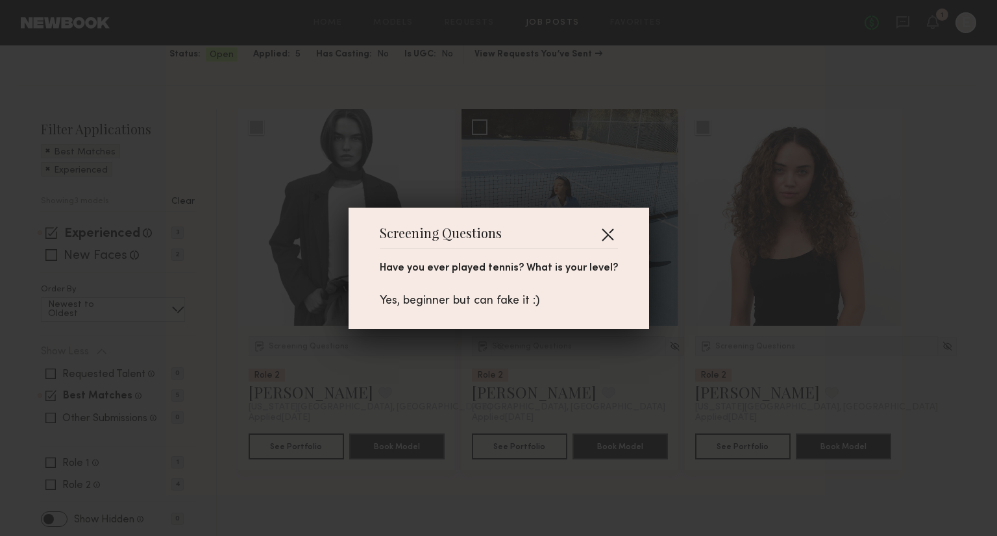
click at [598, 229] on button "button" at bounding box center [607, 234] width 21 height 21
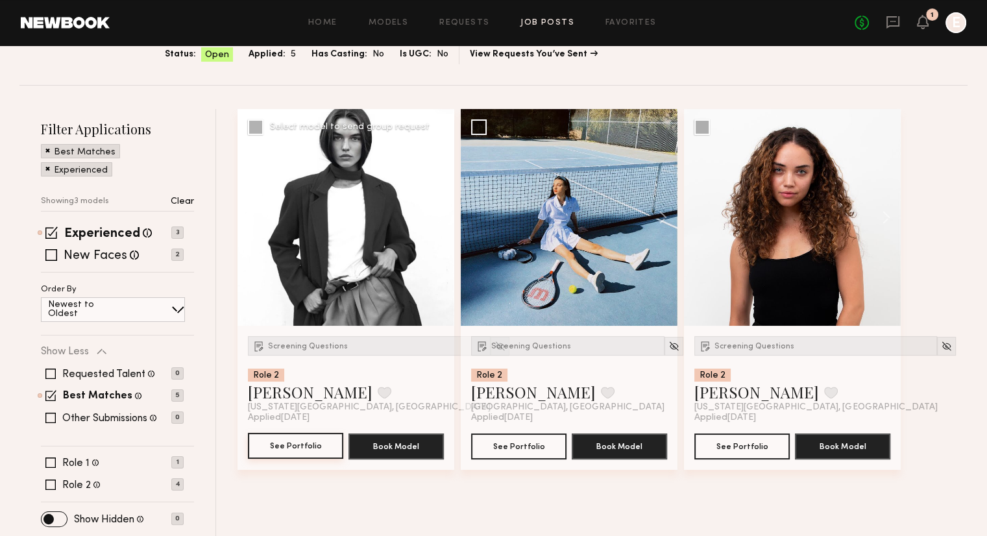
click at [294, 446] on button "See Portfolio" at bounding box center [295, 446] width 95 height 26
click at [55, 256] on span at bounding box center [51, 255] width 12 height 12
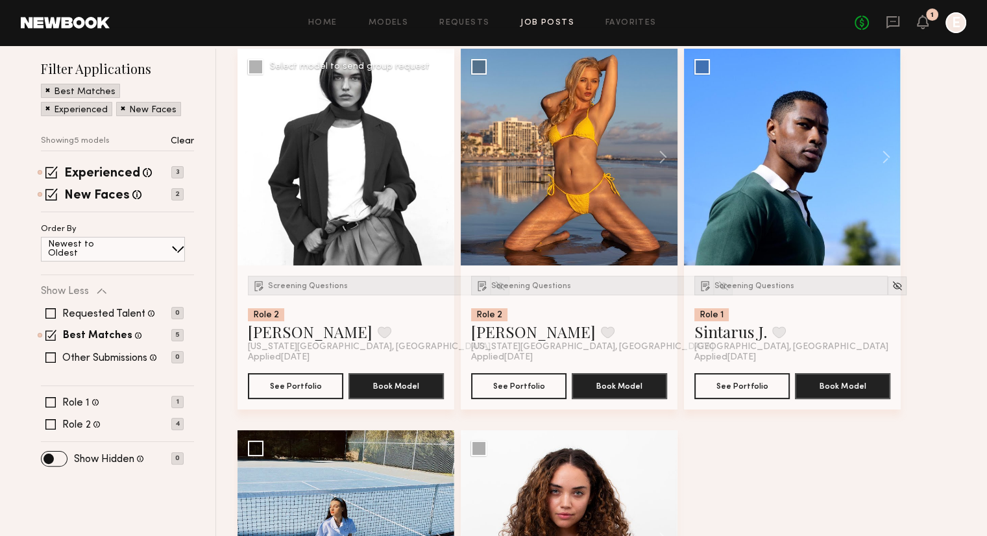
scroll to position [158, 0]
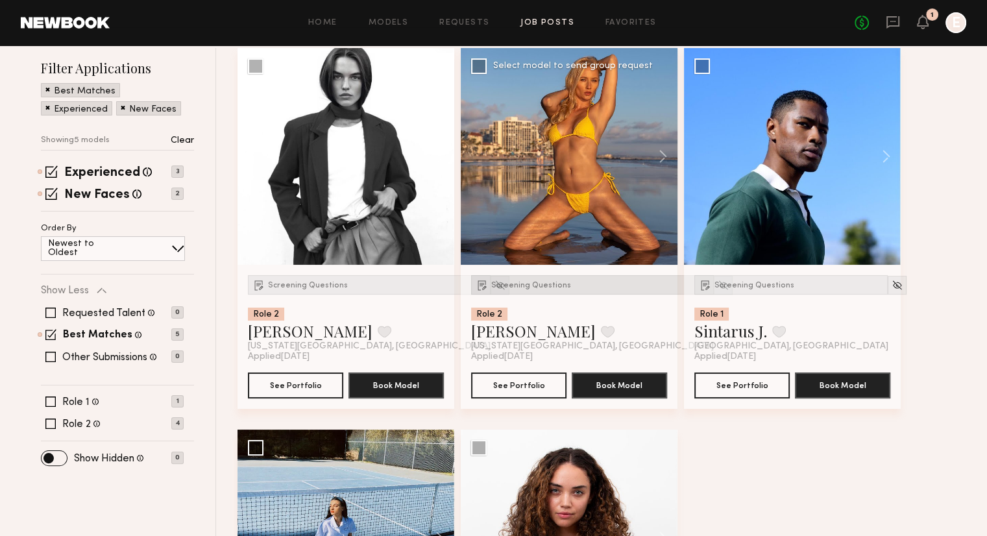
click at [500, 286] on span "Screening Questions" at bounding box center [531, 286] width 80 height 8
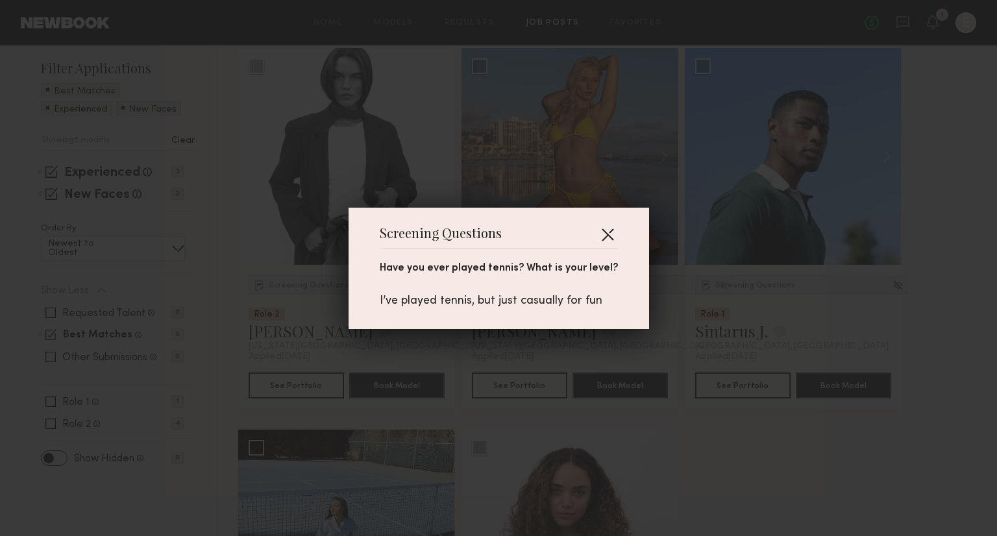
click at [601, 232] on button "button" at bounding box center [607, 234] width 21 height 21
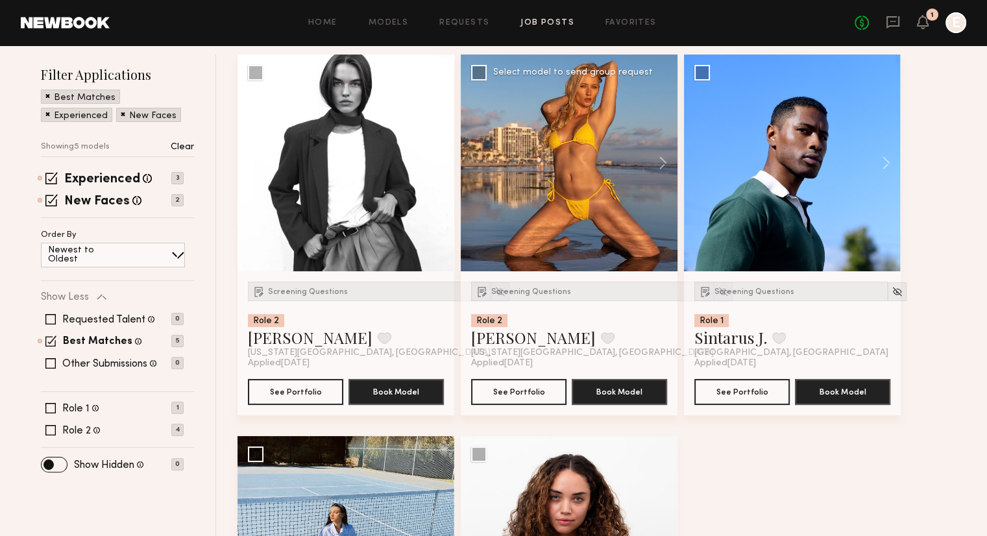
scroll to position [153, 0]
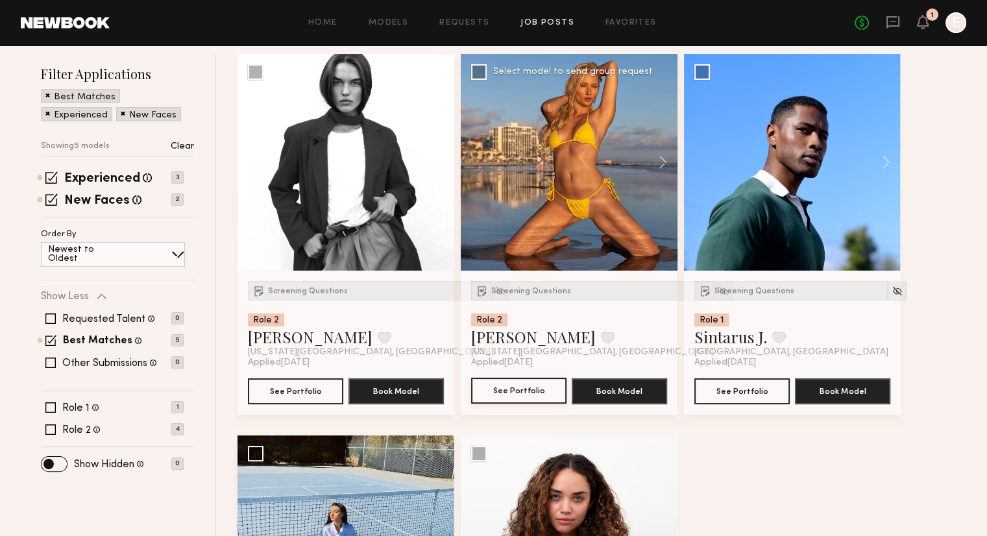
click at [521, 392] on button "See Portfolio" at bounding box center [518, 391] width 95 height 26
click at [718, 295] on img at bounding box center [723, 291] width 11 height 11
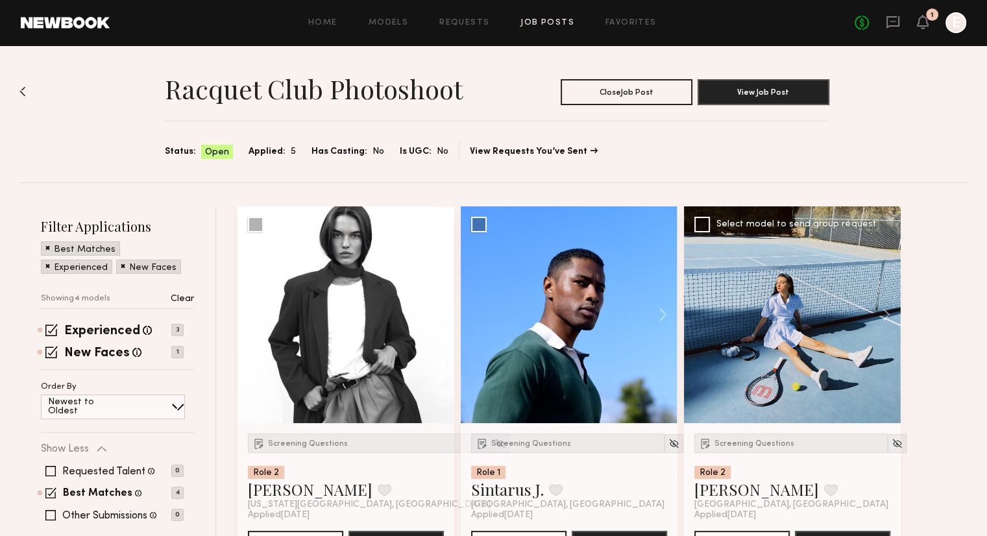
scroll to position [96, 0]
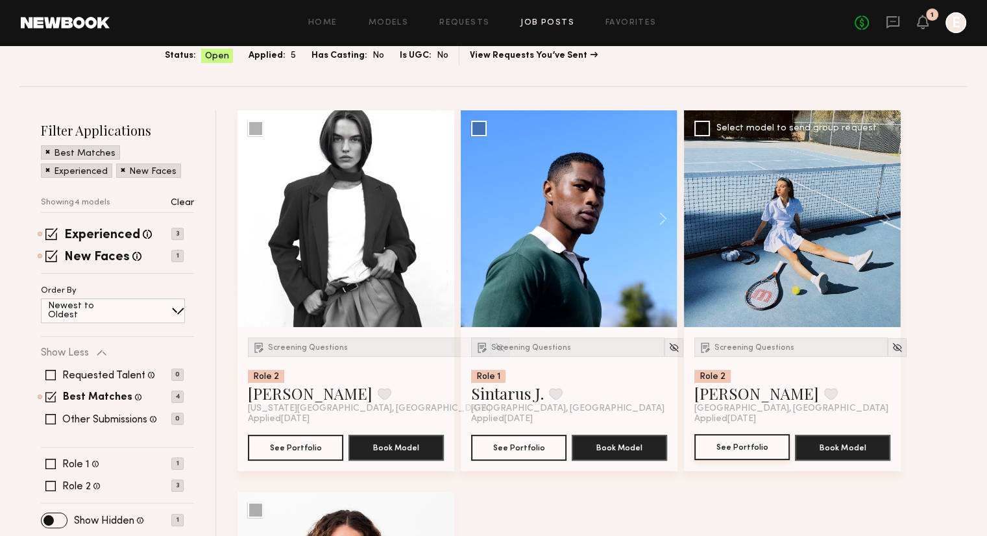
click at [726, 447] on button "See Portfolio" at bounding box center [742, 447] width 95 height 26
click at [892, 349] on img at bounding box center [897, 347] width 11 height 11
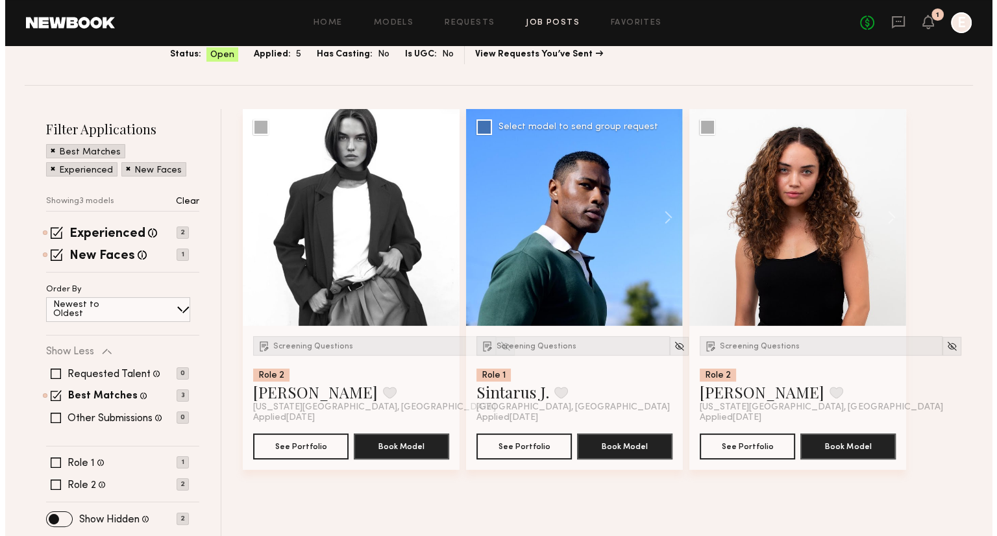
scroll to position [0, 0]
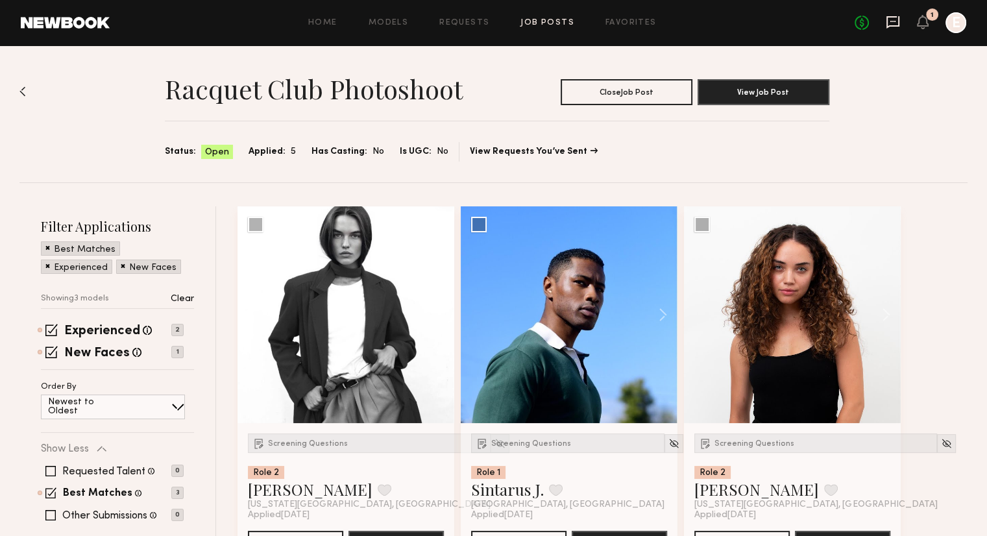
click at [887, 24] on icon at bounding box center [893, 22] width 13 height 12
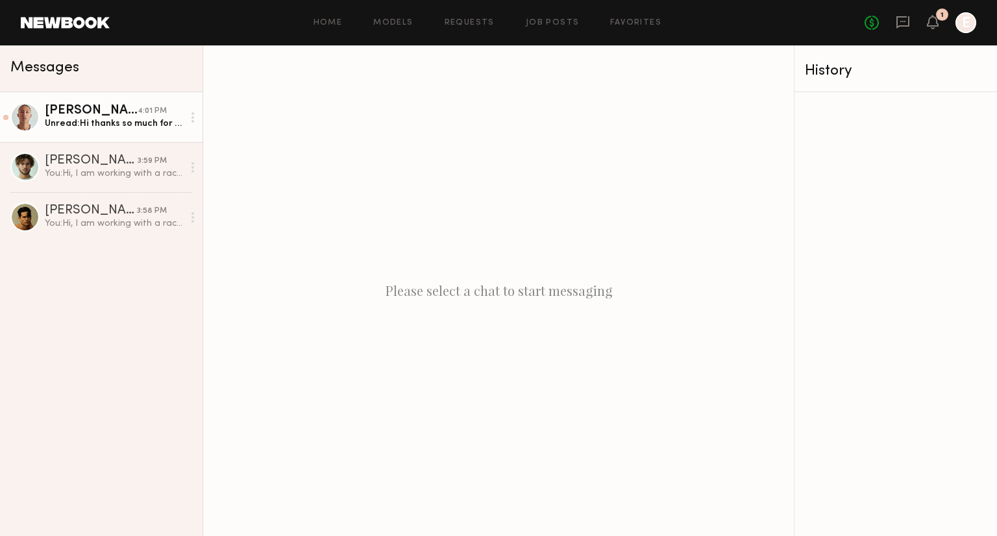
click at [95, 128] on div "Unread: Hi thanks so much for reaching out! Yes, confirming I have intermediate…" at bounding box center [114, 123] width 138 height 12
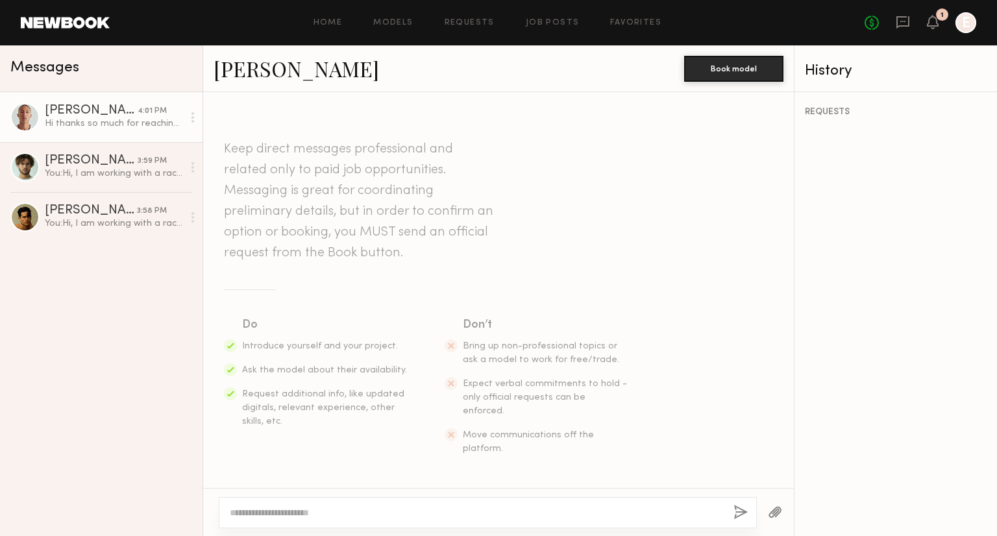
click at [26, 112] on div at bounding box center [24, 117] width 29 height 29
click at [237, 79] on link "[PERSON_NAME]" at bounding box center [297, 69] width 166 height 28
click at [554, 16] on div "Home Models Requests Job Posts Favorites Sign Out No fees up to $5,000 1 E" at bounding box center [543, 22] width 867 height 21
click at [555, 21] on link "Job Posts" at bounding box center [553, 23] width 54 height 8
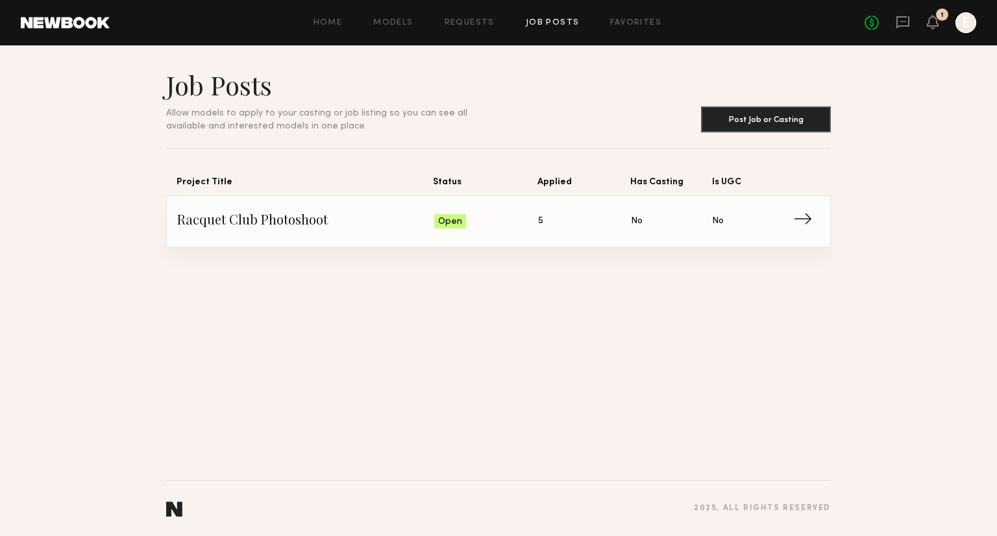
click at [913, 12] on div "No fees up to $5,000 1 E" at bounding box center [921, 22] width 112 height 21
click at [901, 28] on icon at bounding box center [903, 22] width 14 height 14
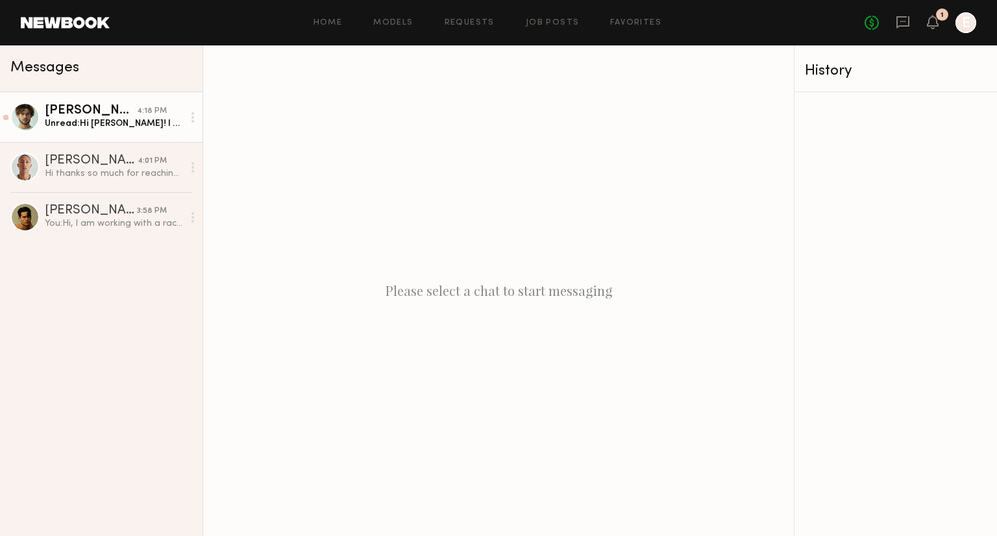
click at [92, 106] on div "[PERSON_NAME]" at bounding box center [91, 111] width 92 height 13
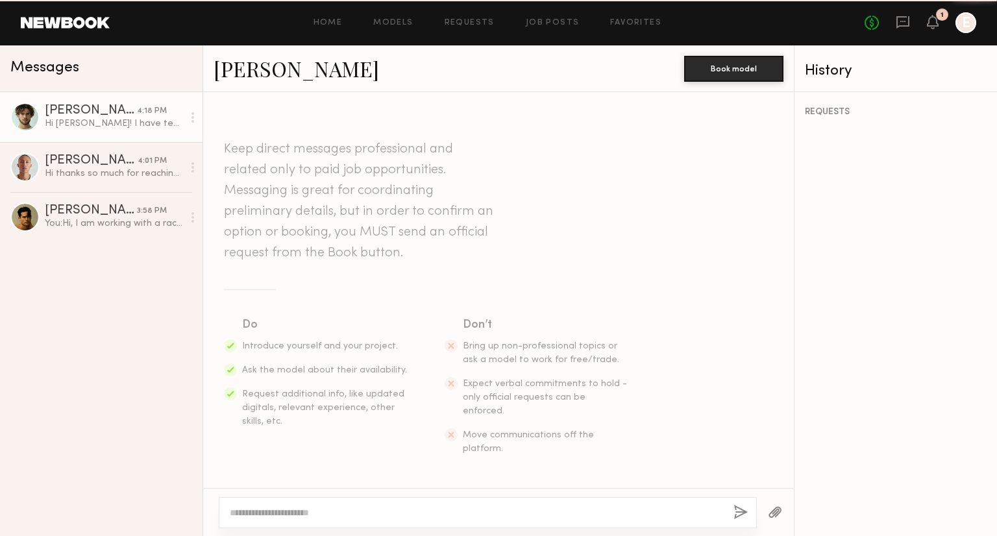
scroll to position [257, 0]
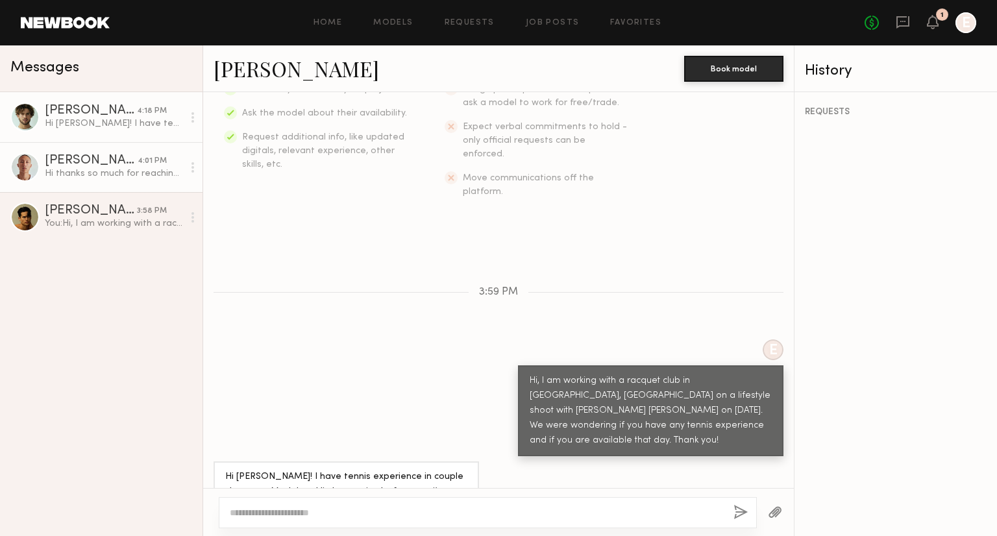
click at [97, 146] on link "Eric L. 4:01 PM Hi thanks so much for reaching out! Yes, confirming I have inte…" at bounding box center [101, 167] width 203 height 50
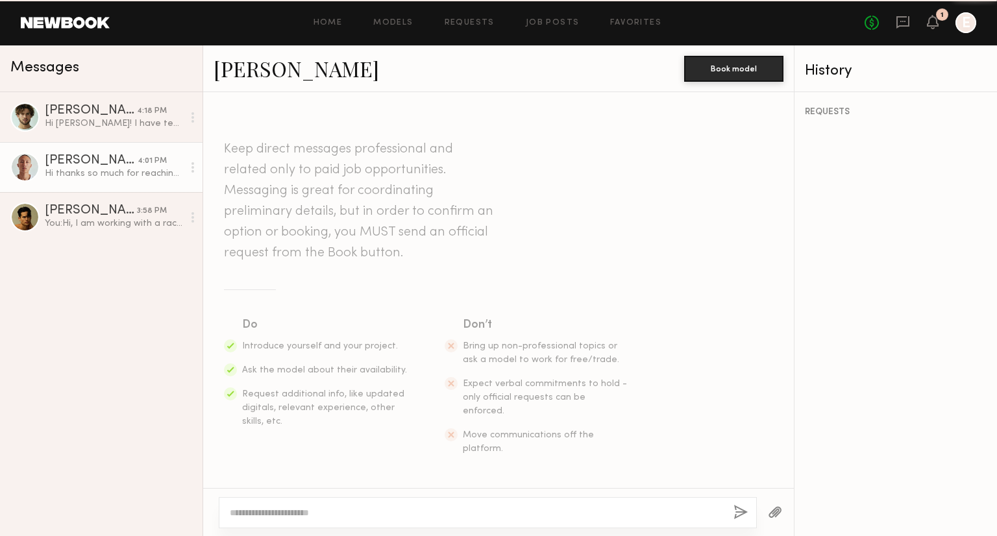
scroll to position [242, 0]
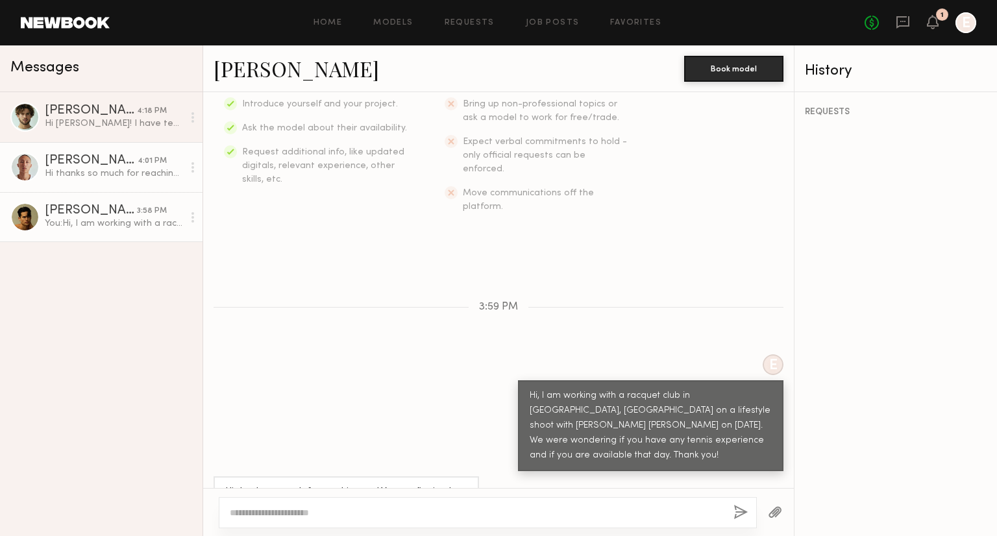
click at [104, 229] on div "You: Hi, I am working with a racquet club in Maywood, NJ on a lifestyle shoot w…" at bounding box center [114, 223] width 138 height 12
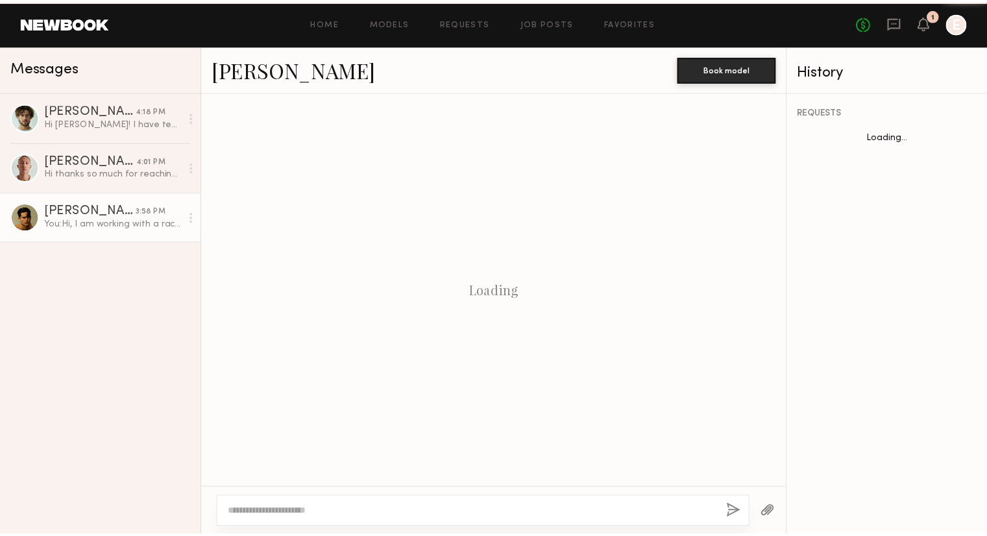
scroll to position [191, 0]
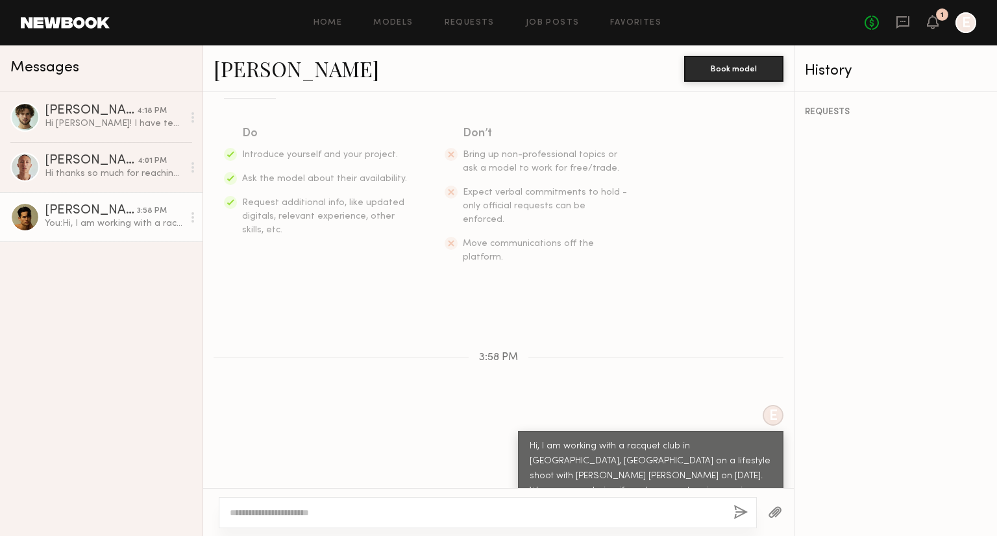
click at [21, 218] on div at bounding box center [24, 217] width 29 height 29
click at [547, 24] on link "Job Posts" at bounding box center [553, 23] width 54 height 8
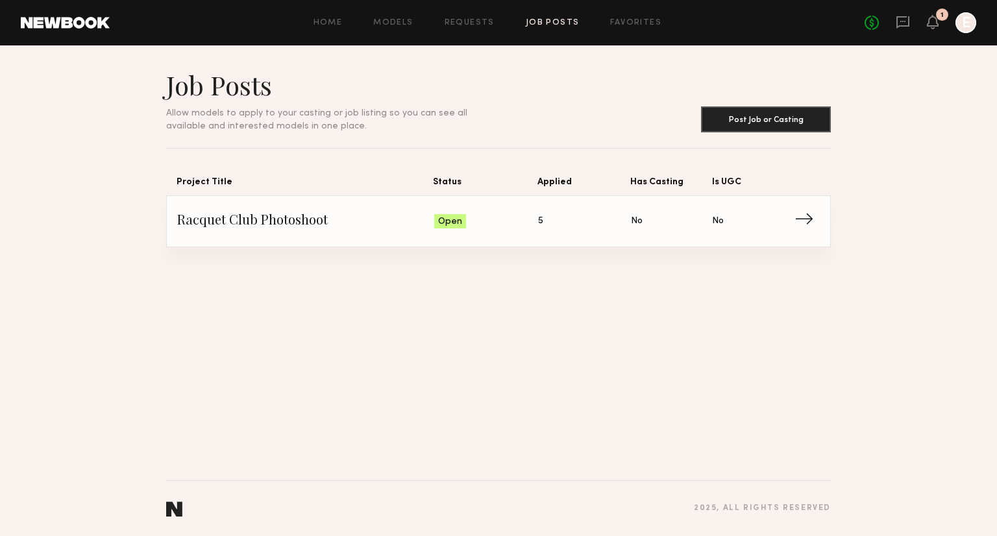
click at [783, 236] on link "Racquet Club Photoshoot Status: Open Applied: 5 Has Casting: No Is UGC: No →" at bounding box center [498, 221] width 643 height 51
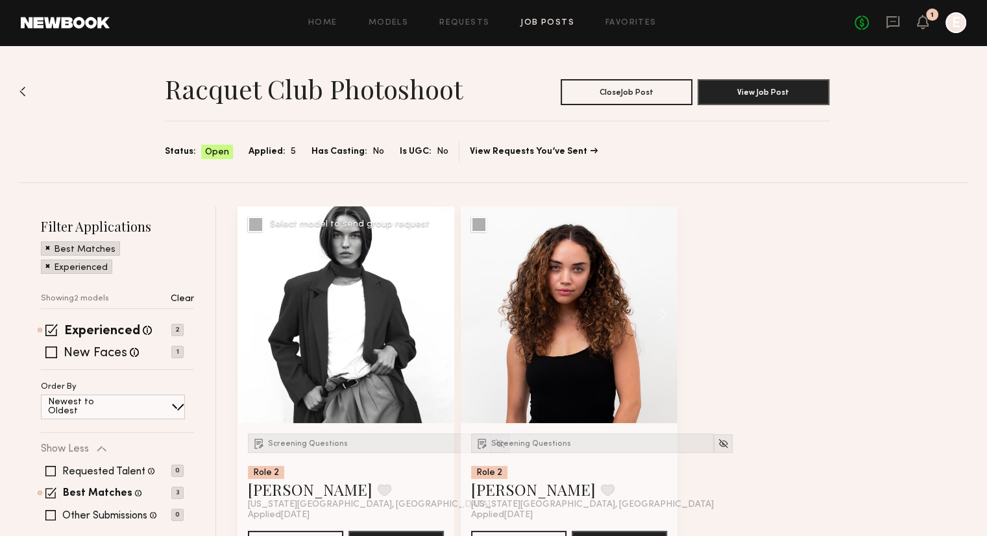
click at [339, 311] on div at bounding box center [346, 314] width 217 height 217
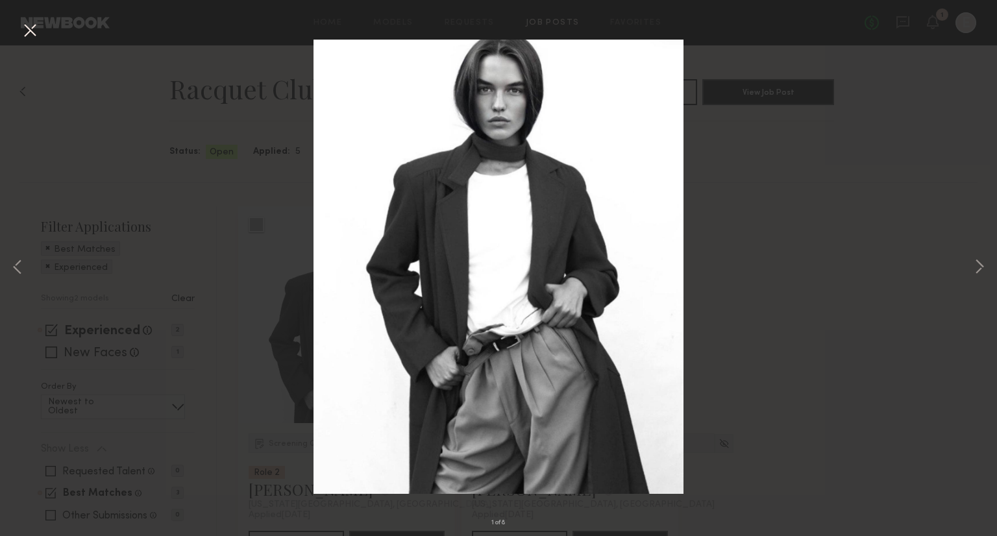
click at [180, 145] on div "1 of 8" at bounding box center [498, 268] width 997 height 536
click at [32, 32] on button at bounding box center [29, 30] width 21 height 23
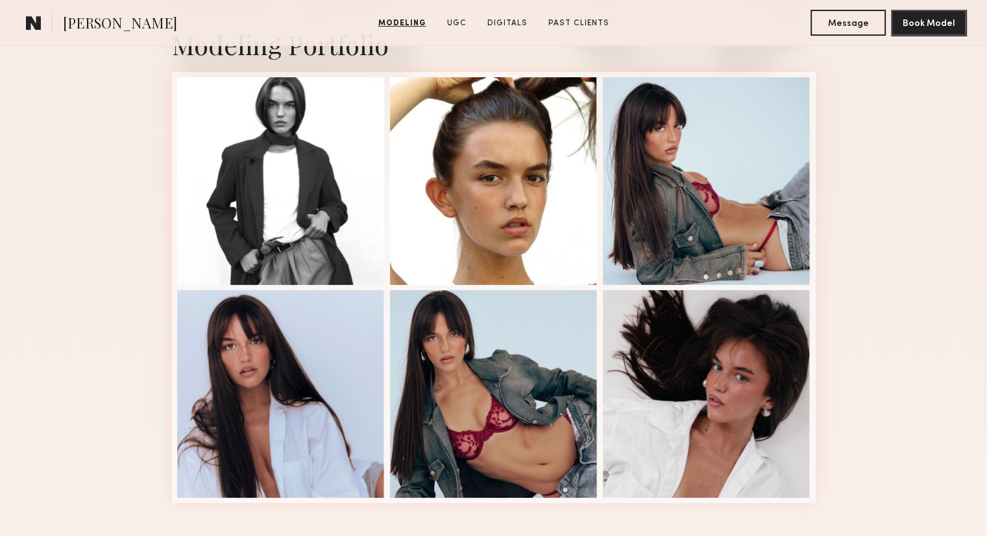
scroll to position [304, 0]
